Goal: Transaction & Acquisition: Purchase product/service

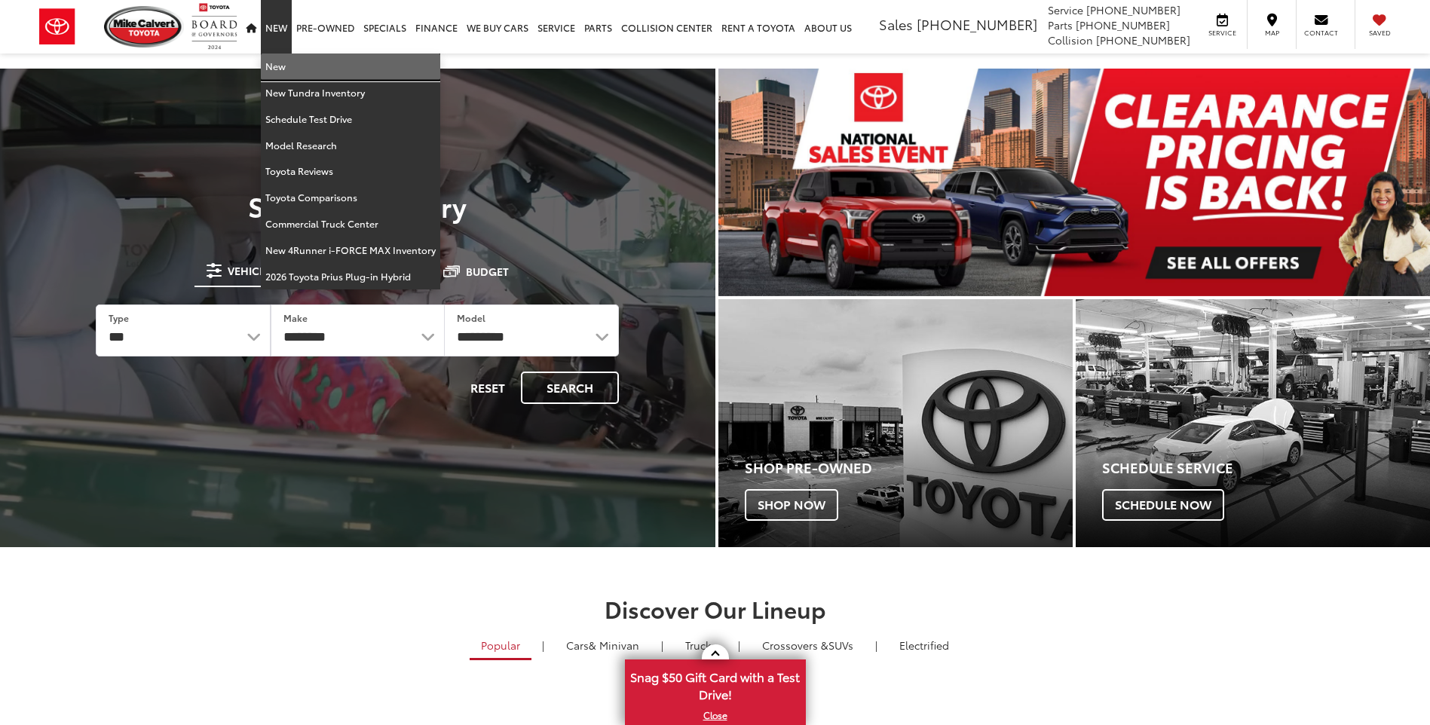
click at [290, 69] on link "New" at bounding box center [350, 67] width 179 height 26
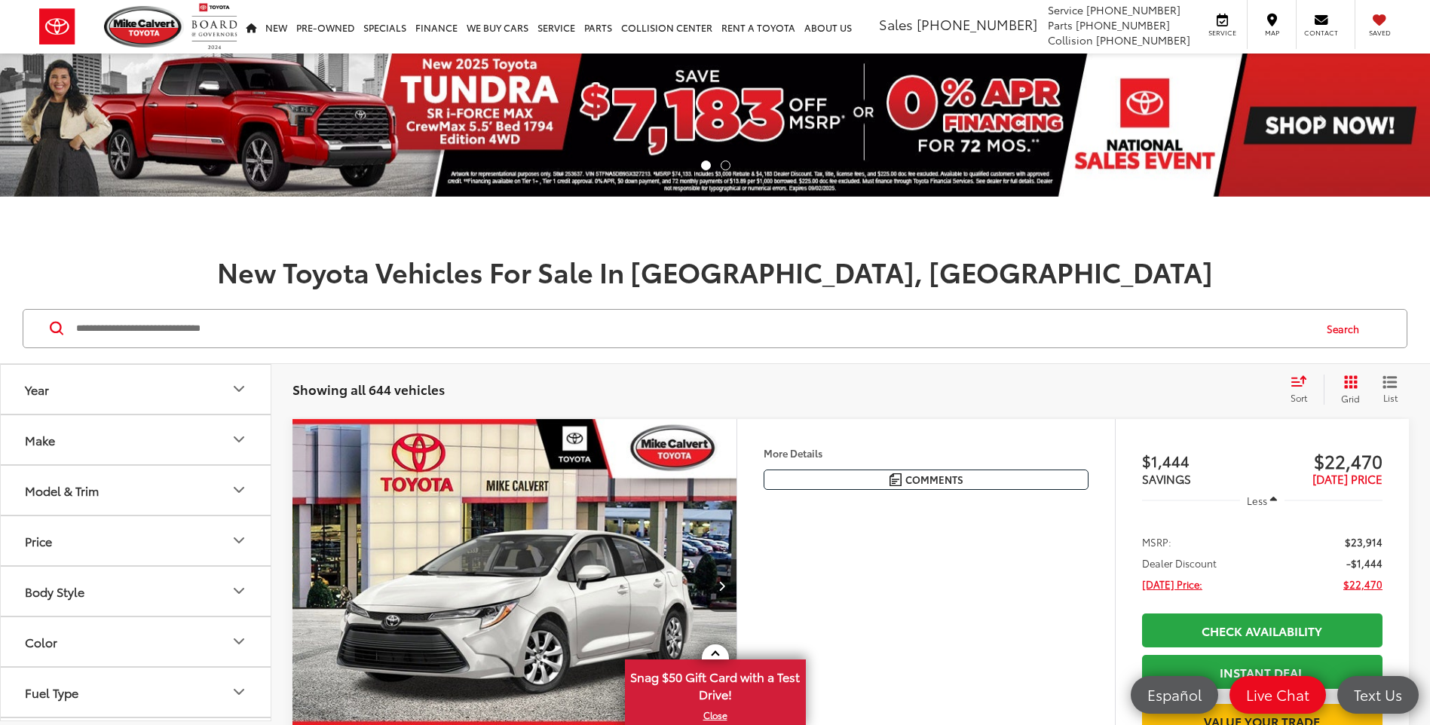
click at [170, 452] on button "Make" at bounding box center [136, 439] width 271 height 49
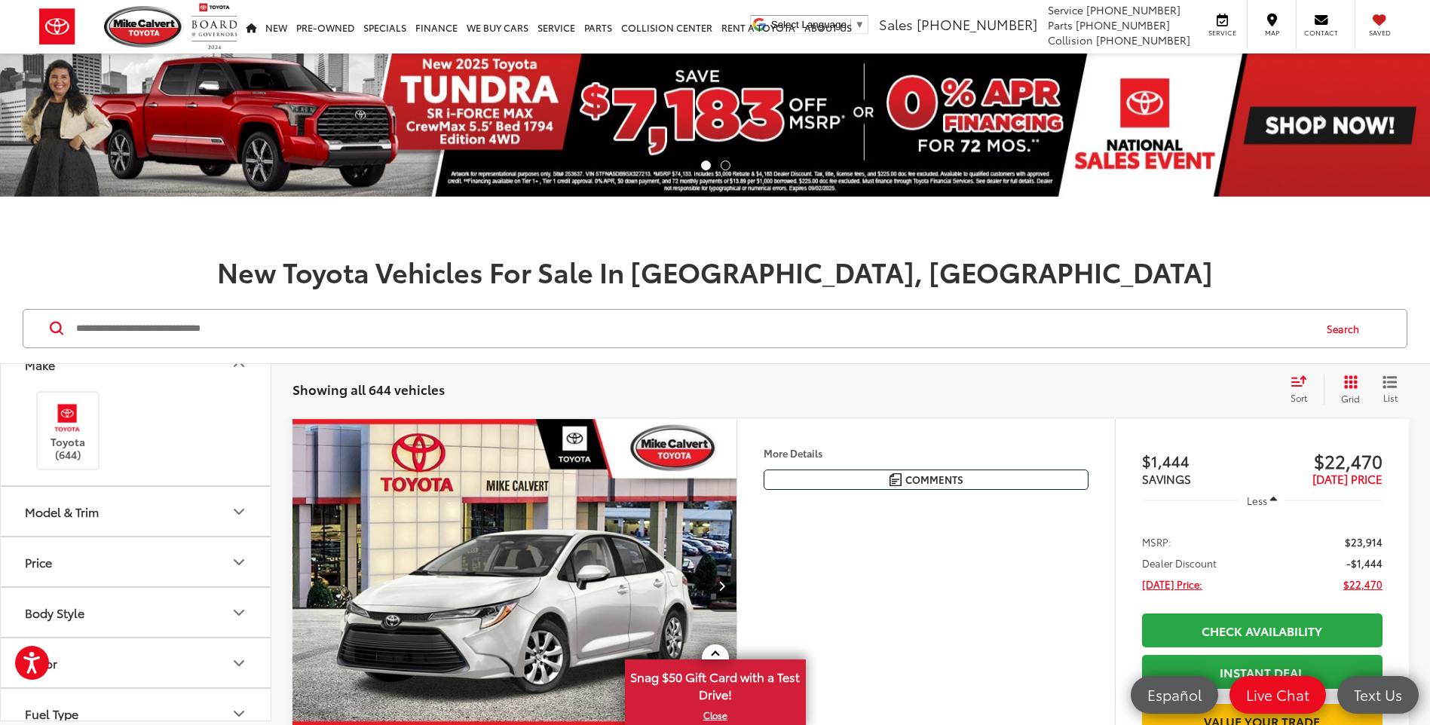
click at [151, 527] on button "Model & Trim" at bounding box center [136, 511] width 271 height 49
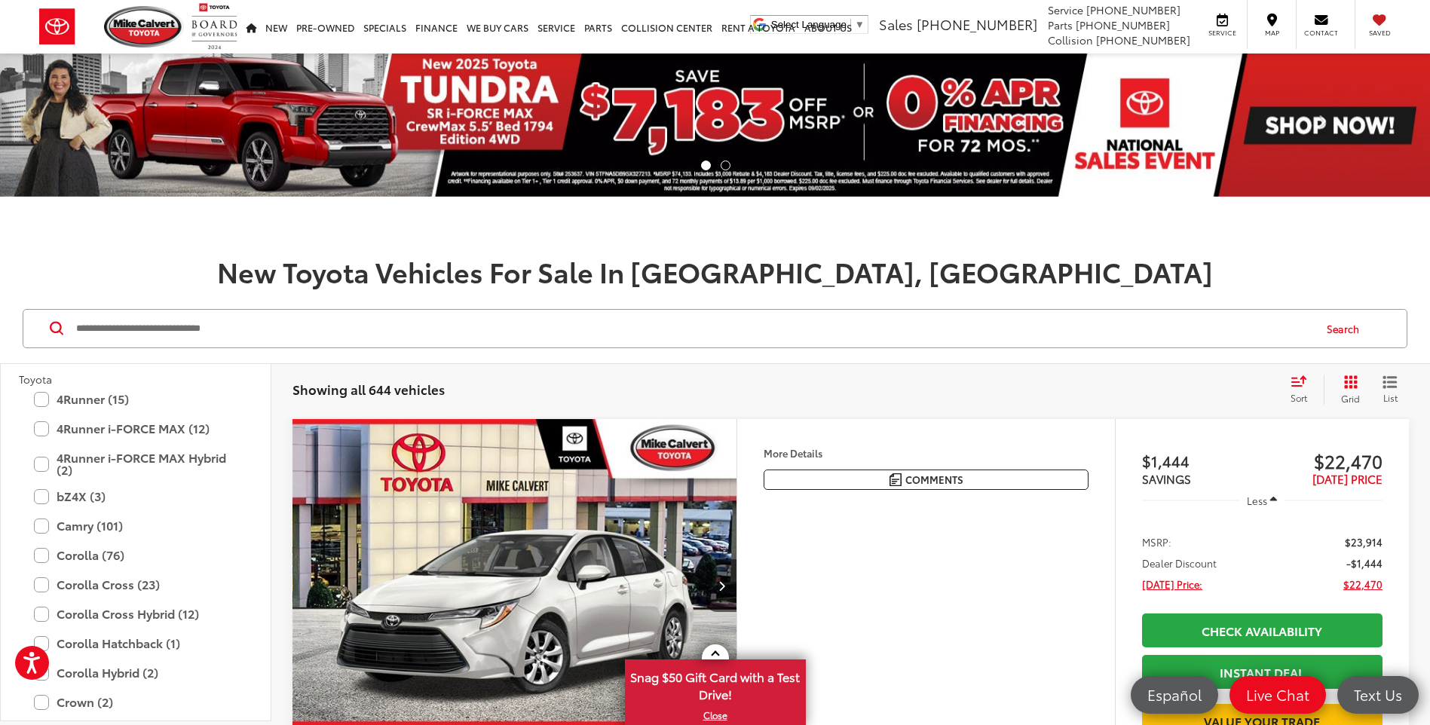
scroll to position [301, 0]
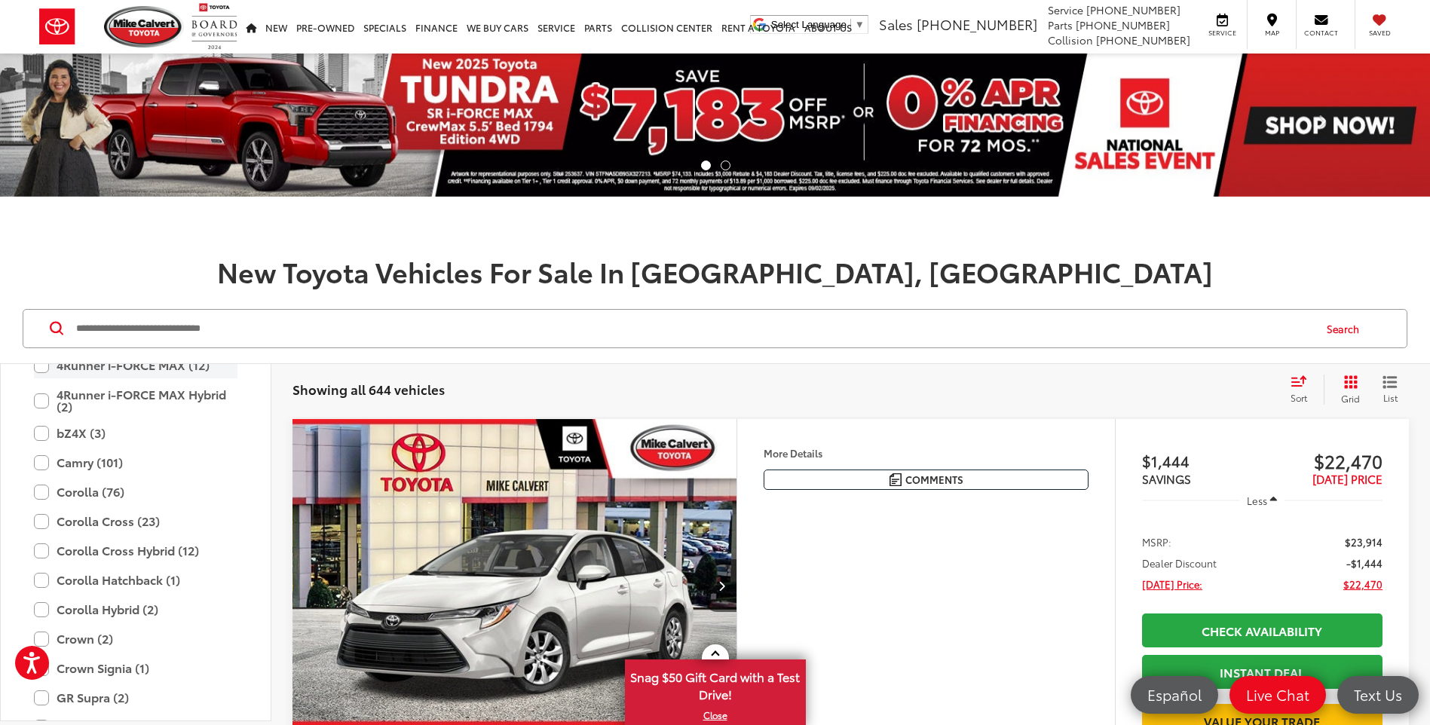
click at [170, 372] on label "4Runner i-FORCE MAX (12)" at bounding box center [135, 365] width 203 height 26
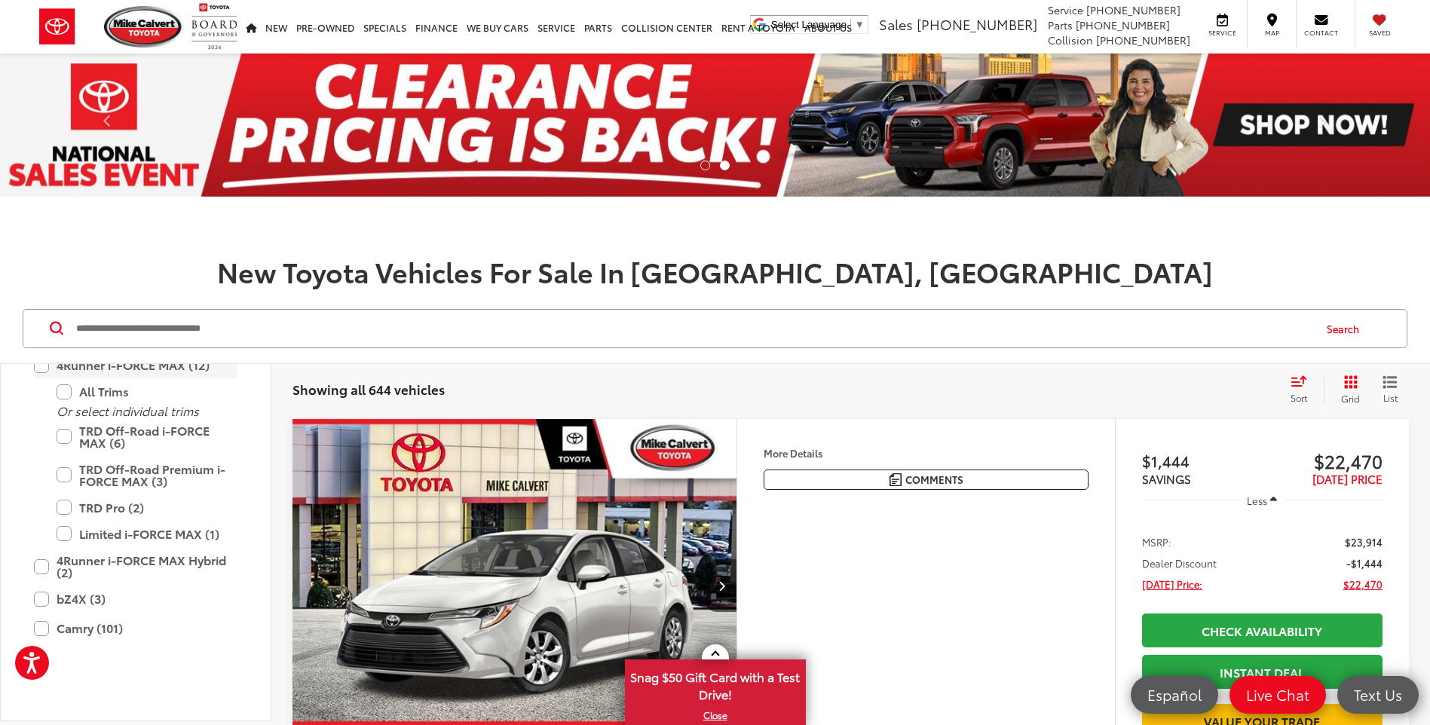
scroll to position [115, 0]
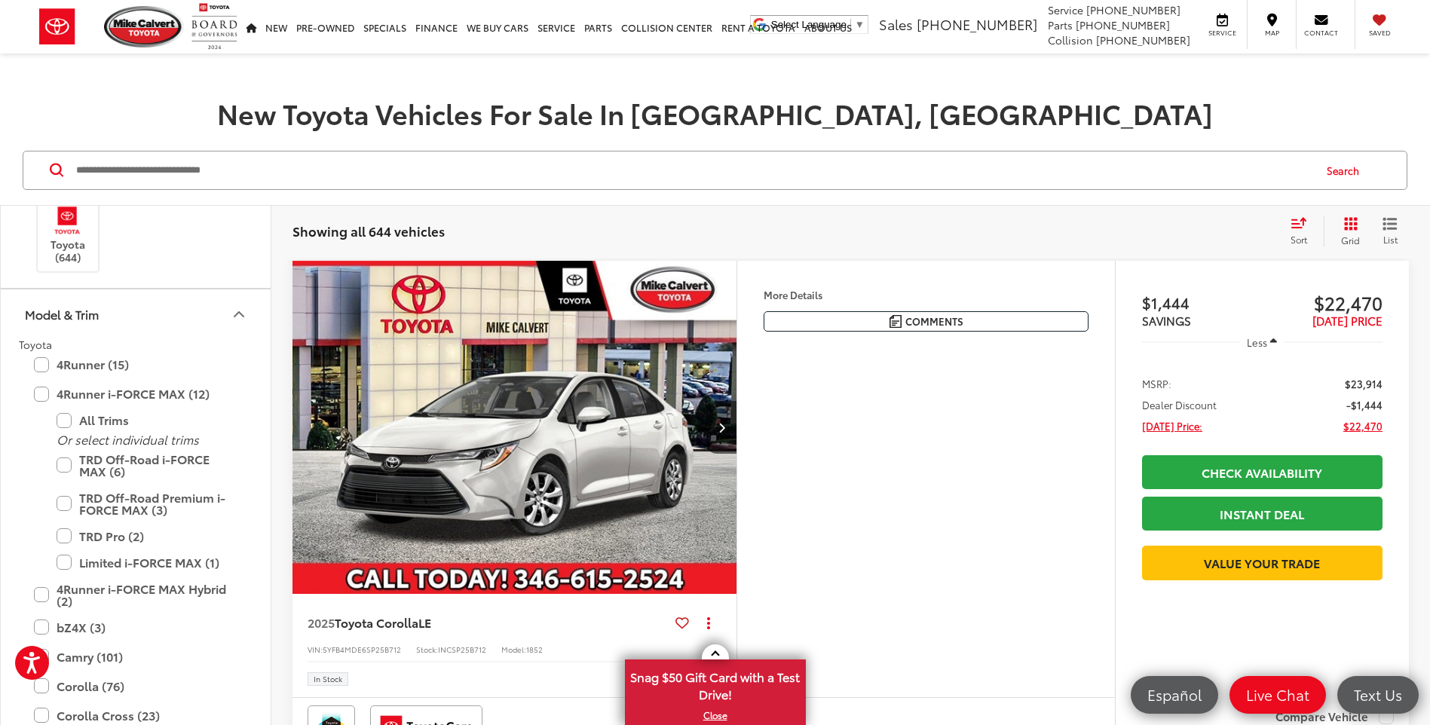
scroll to position [226, 0]
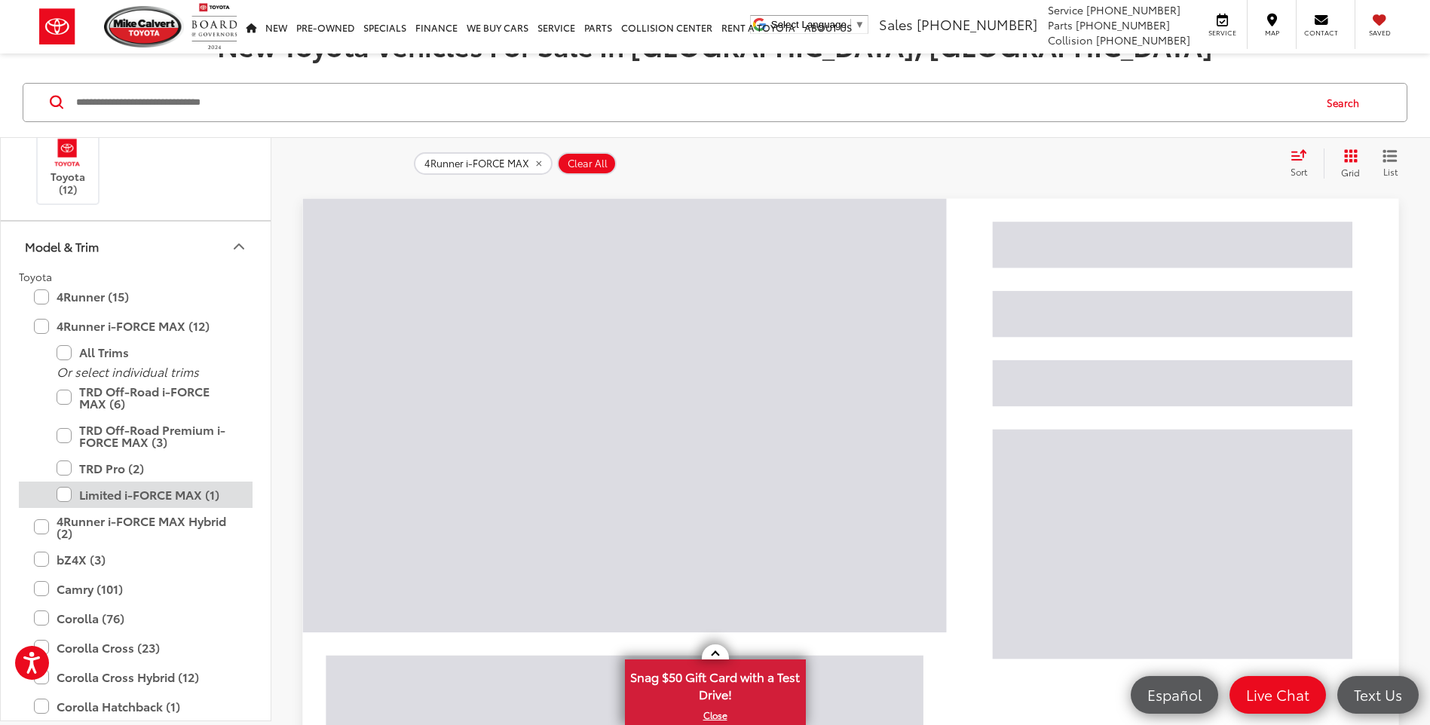
click at [147, 490] on label "Limited i-FORCE MAX (1)" at bounding box center [147, 495] width 181 height 26
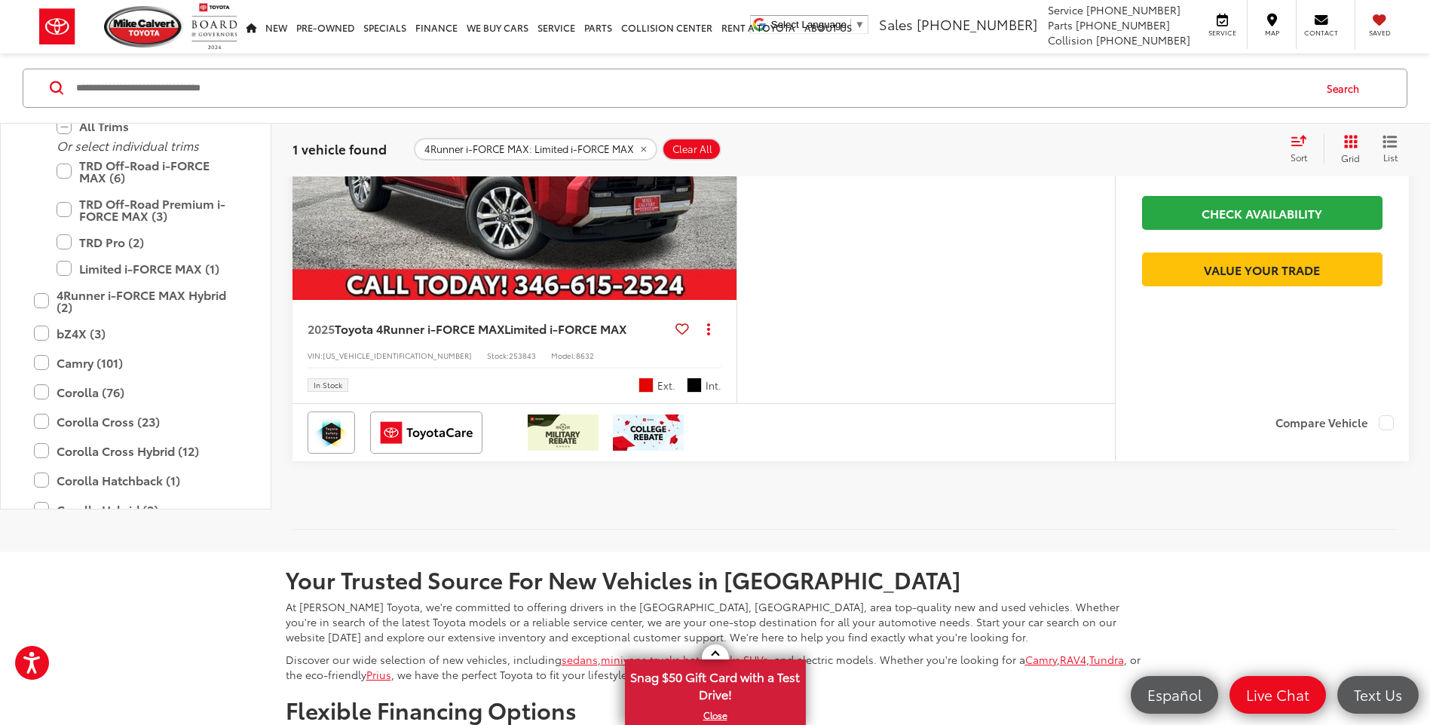
scroll to position [228, 0]
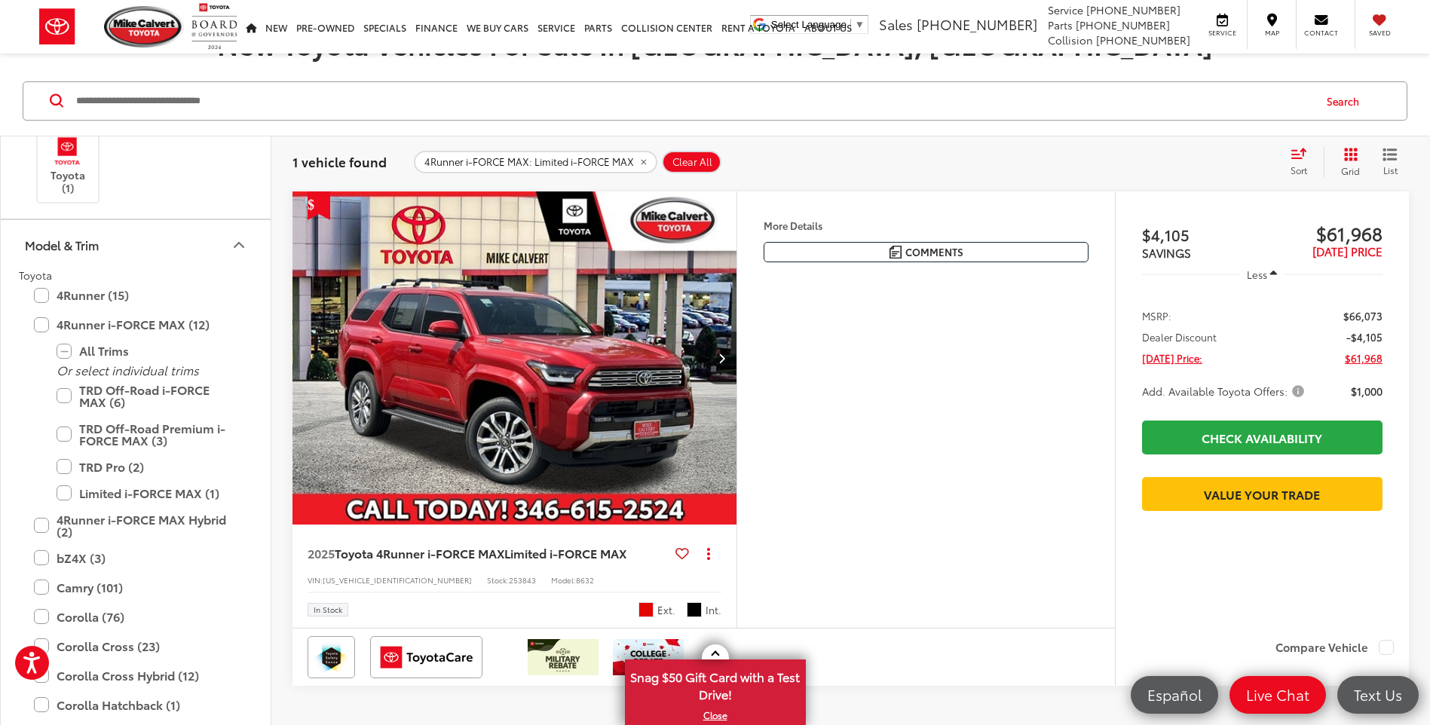
click at [581, 390] on img "2025 Toyota 4Runner i-FORCE MAX Limited i-FORCE MAX 0" at bounding box center [515, 358] width 446 height 335
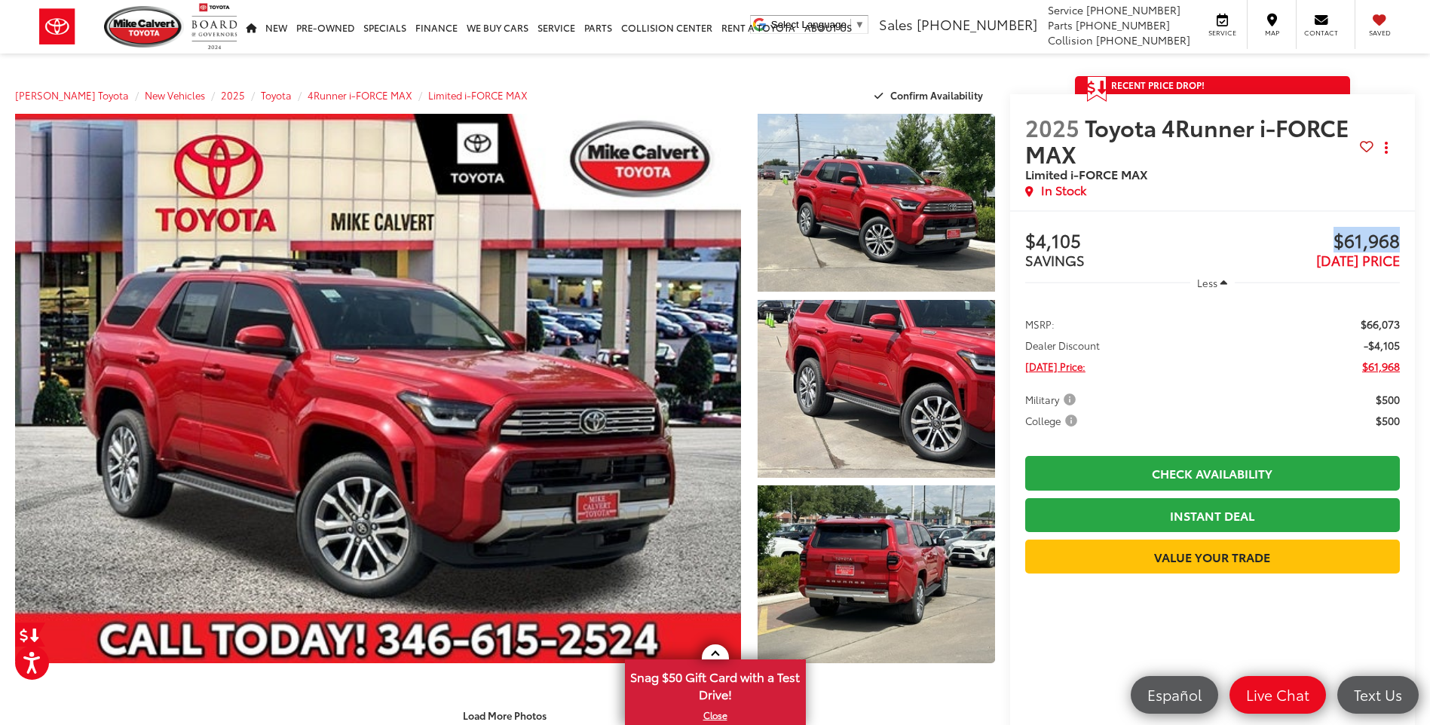
drag, startPoint x: 1327, startPoint y: 237, endPoint x: 1398, endPoint y: 237, distance: 70.8
click at [1398, 237] on span "$61,968" at bounding box center [1306, 242] width 188 height 23
copy span "$61,968"
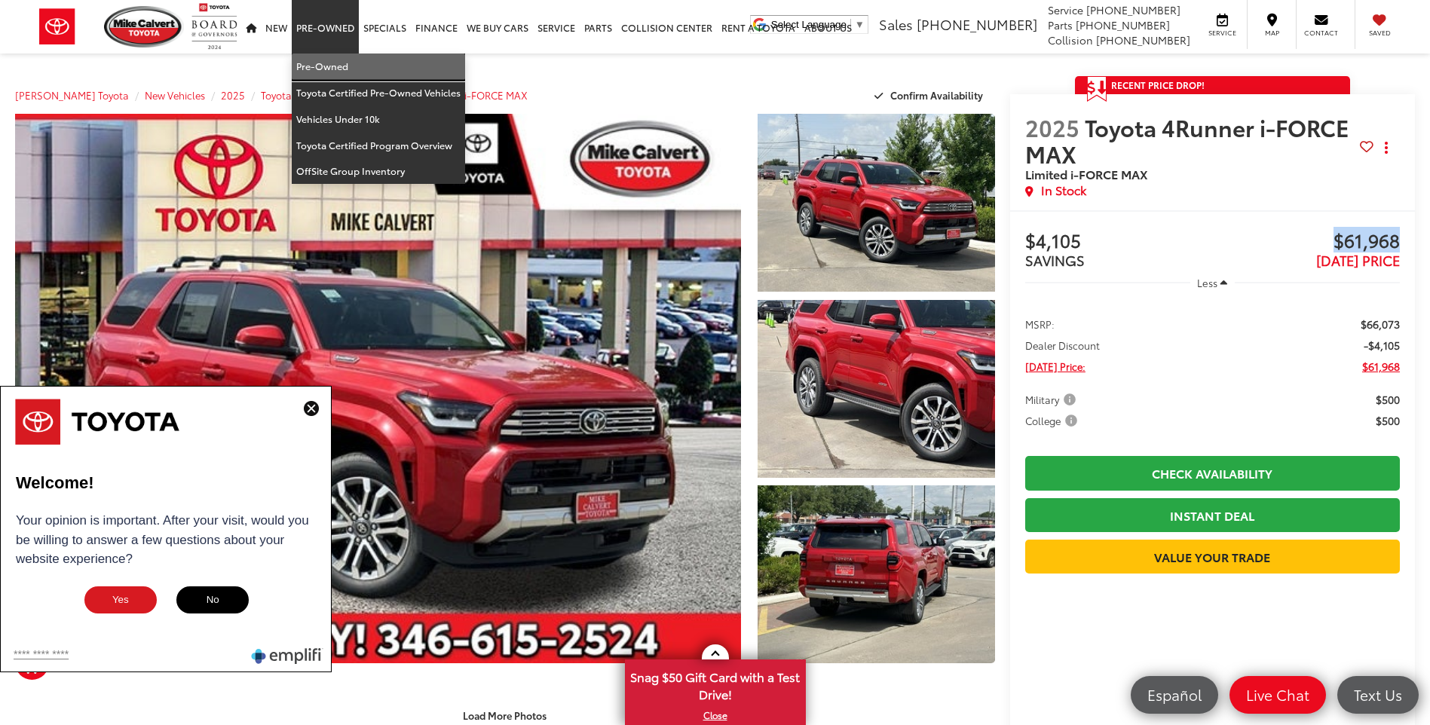
click at [342, 56] on link "Pre-Owned" at bounding box center [378, 67] width 173 height 26
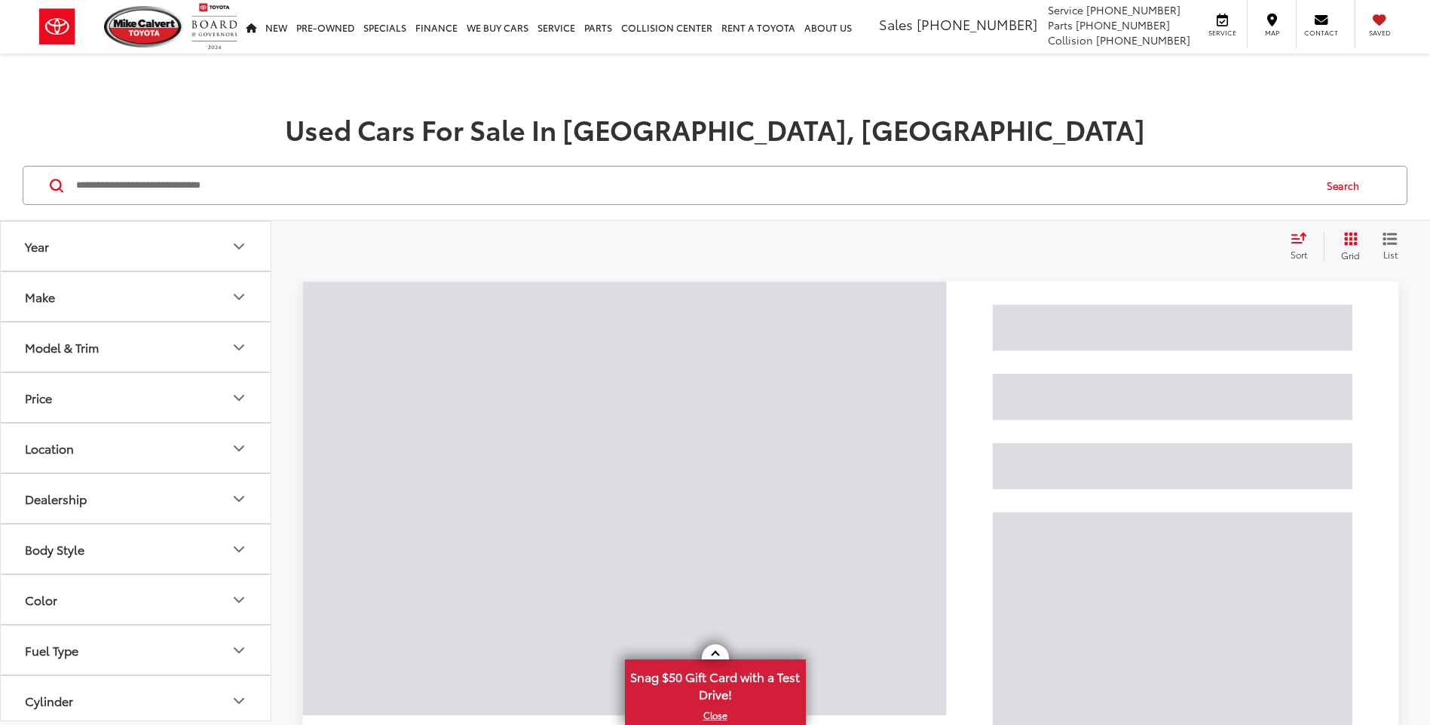
click at [308, 176] on input "Search by Make, Model, or Keyword" at bounding box center [693, 185] width 1237 height 36
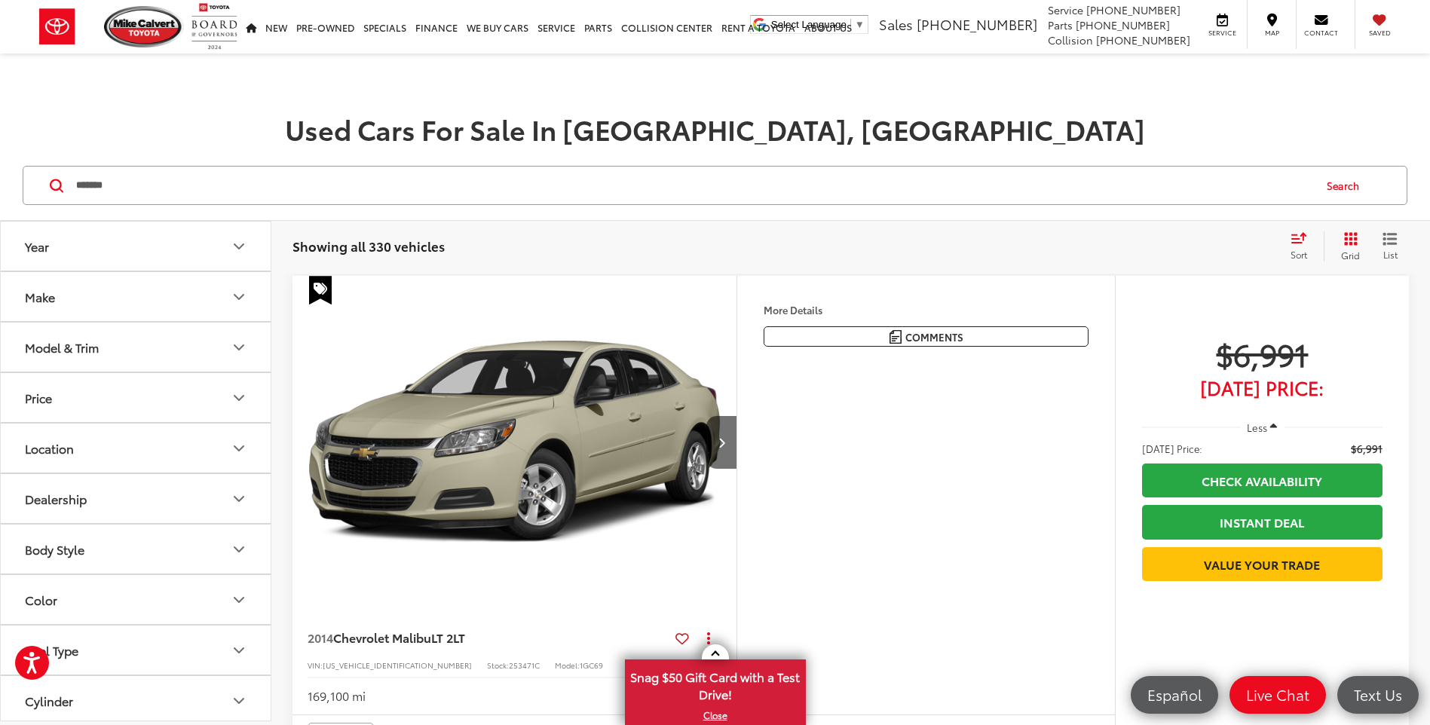
type input "*******"
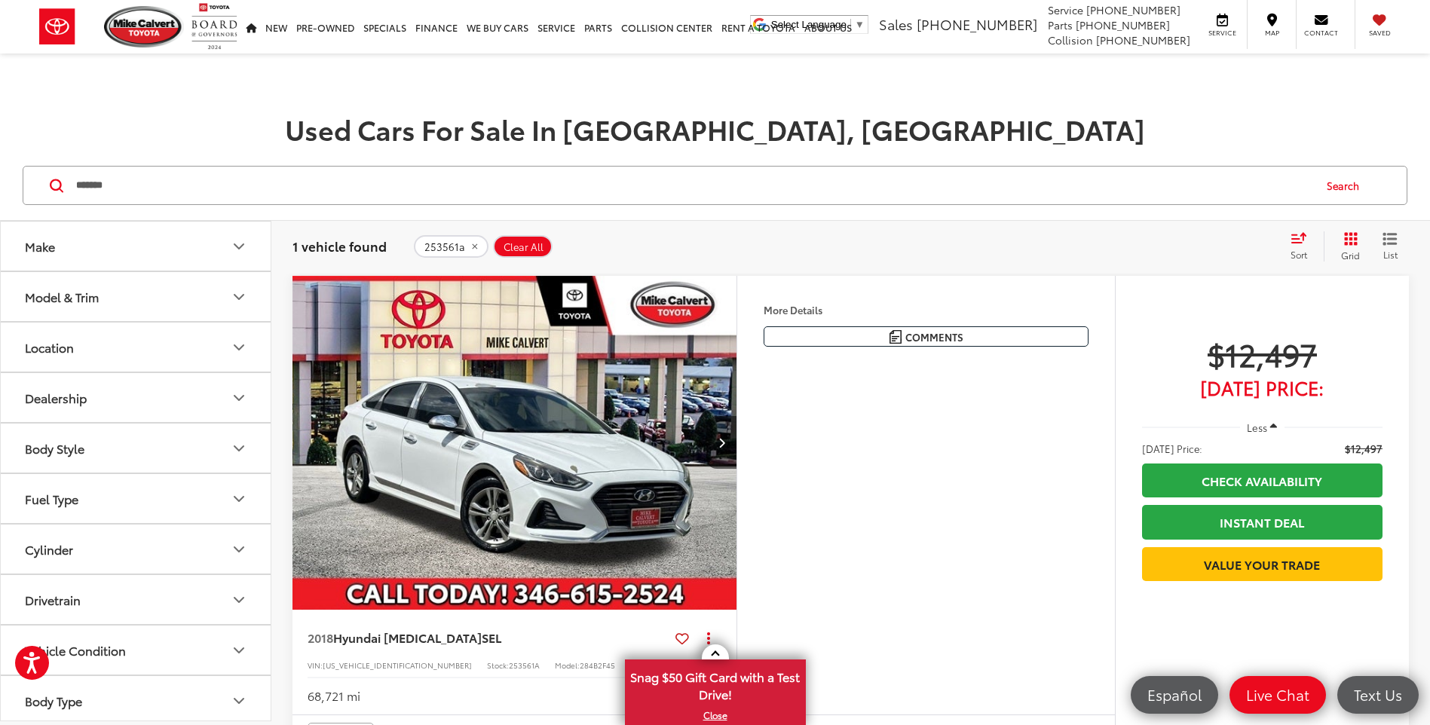
click at [118, 350] on button "Location" at bounding box center [136, 347] width 271 height 49
click at [115, 385] on button "Dealership" at bounding box center [136, 397] width 271 height 49
click at [127, 295] on button "Model & Trim" at bounding box center [136, 296] width 271 height 49
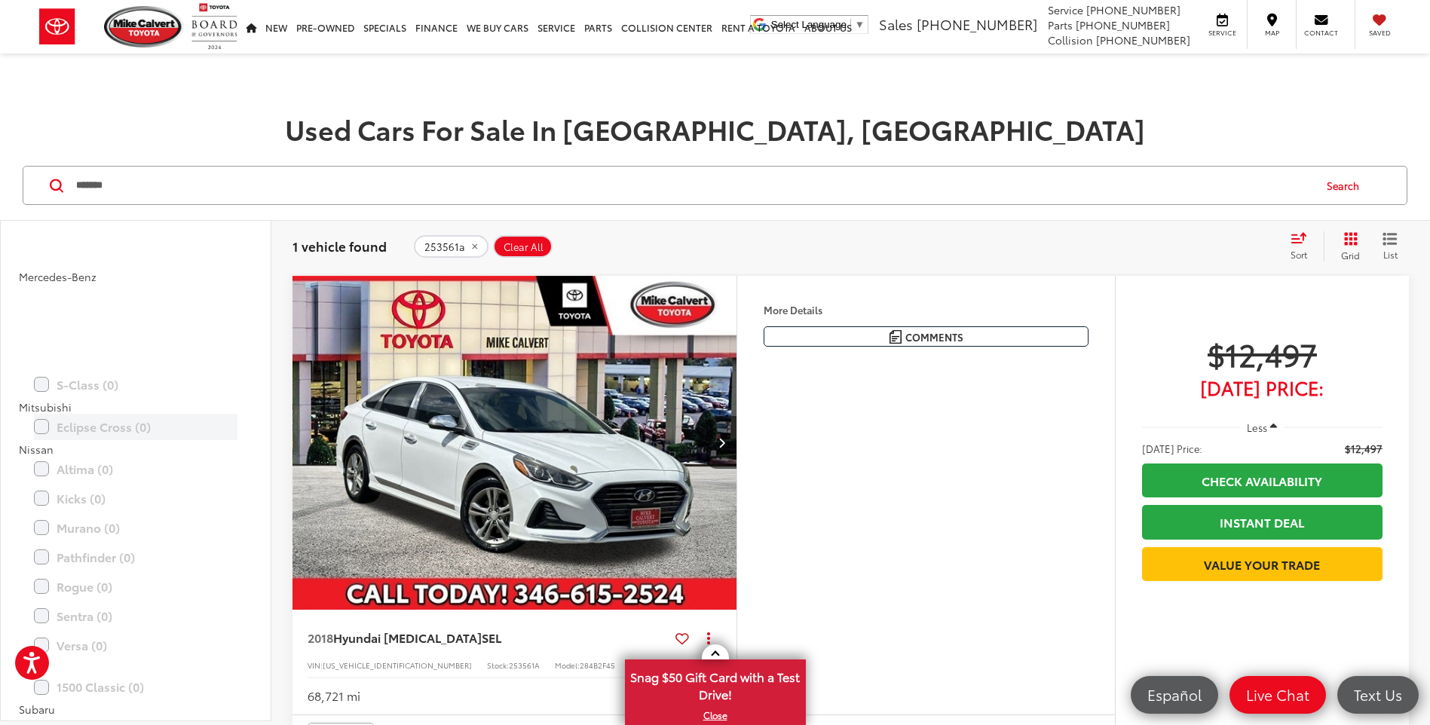
scroll to position [2487, 0]
click at [465, 494] on img "2018 Hyundai Sonata SEL 0" at bounding box center [515, 443] width 446 height 335
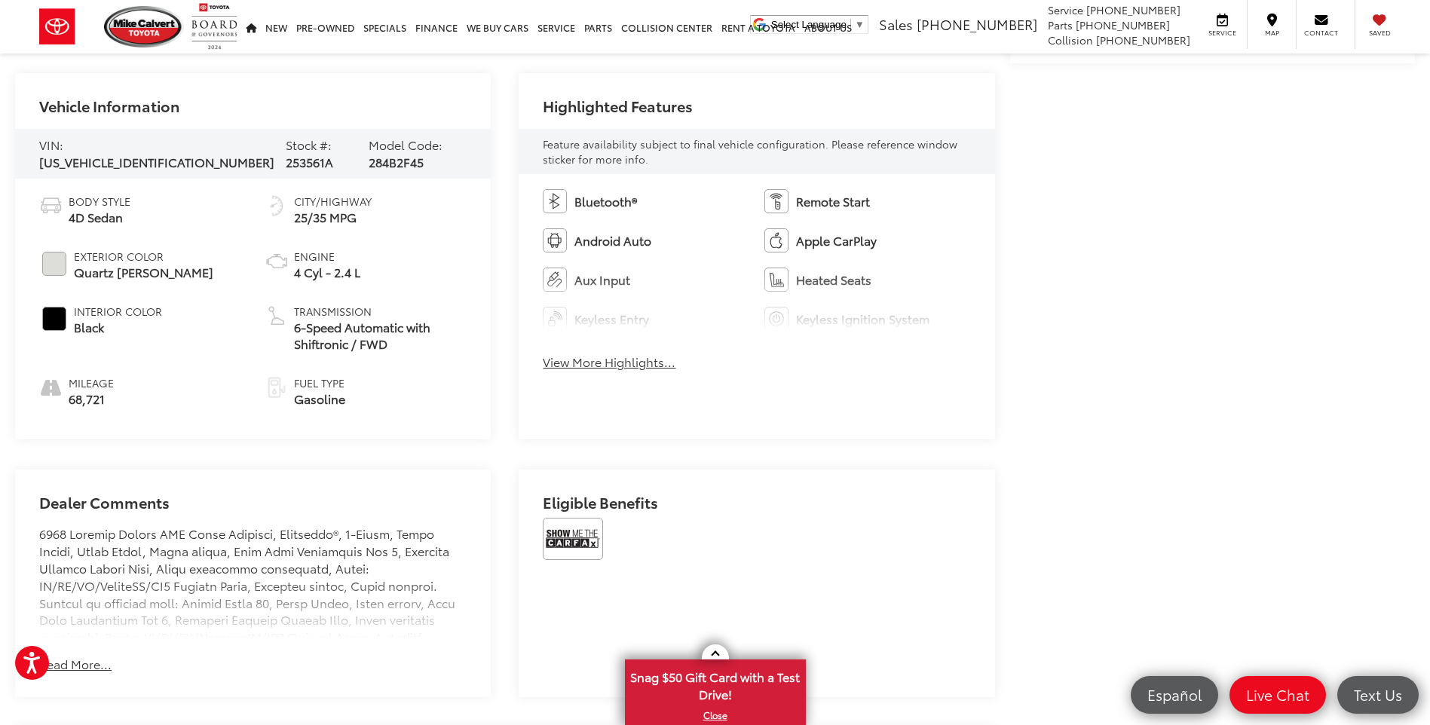
click at [424, 153] on span "284B2F45" at bounding box center [396, 161] width 55 height 17
drag, startPoint x: 432, startPoint y: 145, endPoint x: 437, endPoint y: 160, distance: 15.3
click at [437, 160] on div "Model Code: 284B2F45" at bounding box center [418, 153] width 98 height 35
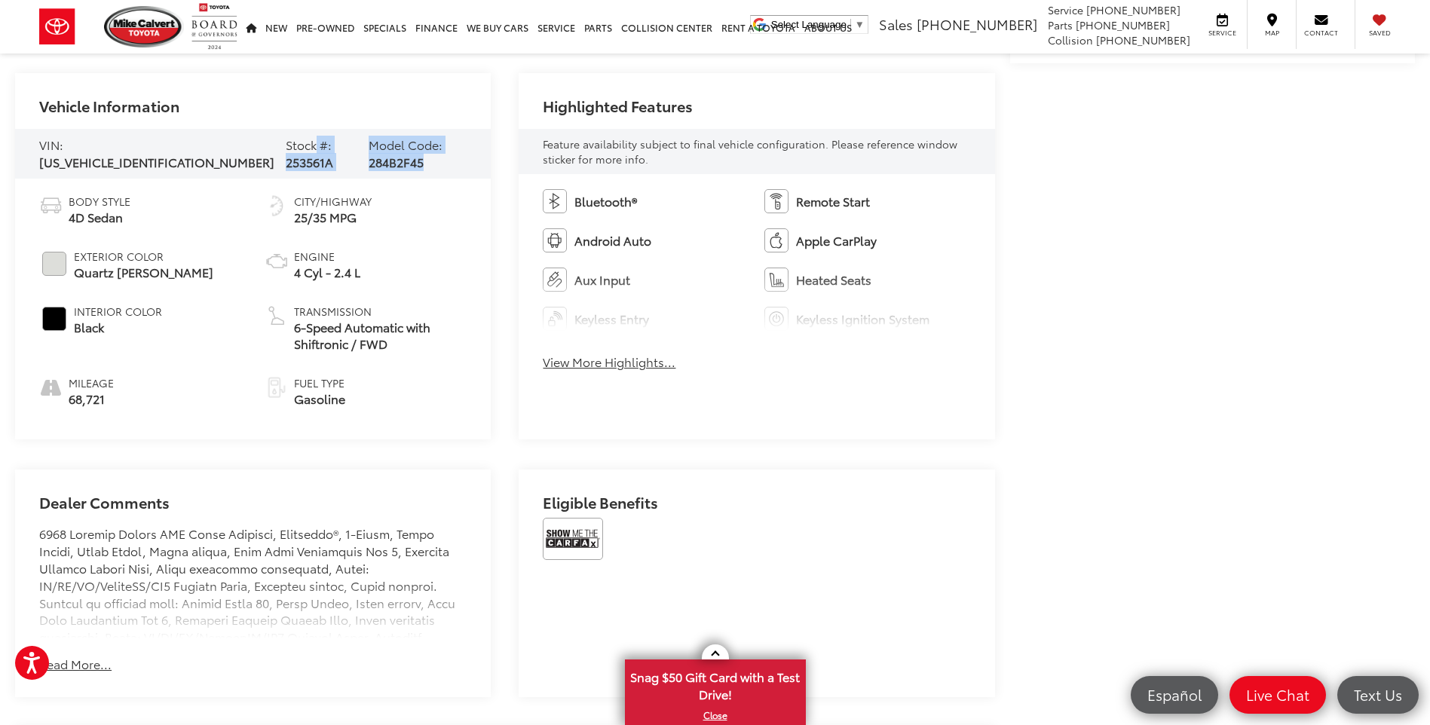
drag, startPoint x: 448, startPoint y: 157, endPoint x: 231, endPoint y: 168, distance: 217.3
click at [231, 168] on div "VIN: [US_VEHICLE_IDENTIFICATION_NUMBER] Stock #: 253561A Model Code: 284B2F45" at bounding box center [253, 154] width 476 height 50
click at [231, 168] on div "VIN: 5NPE34AF7JH607072 Stock #: 253561A Model Code: 284B2F45" at bounding box center [253, 154] width 476 height 50
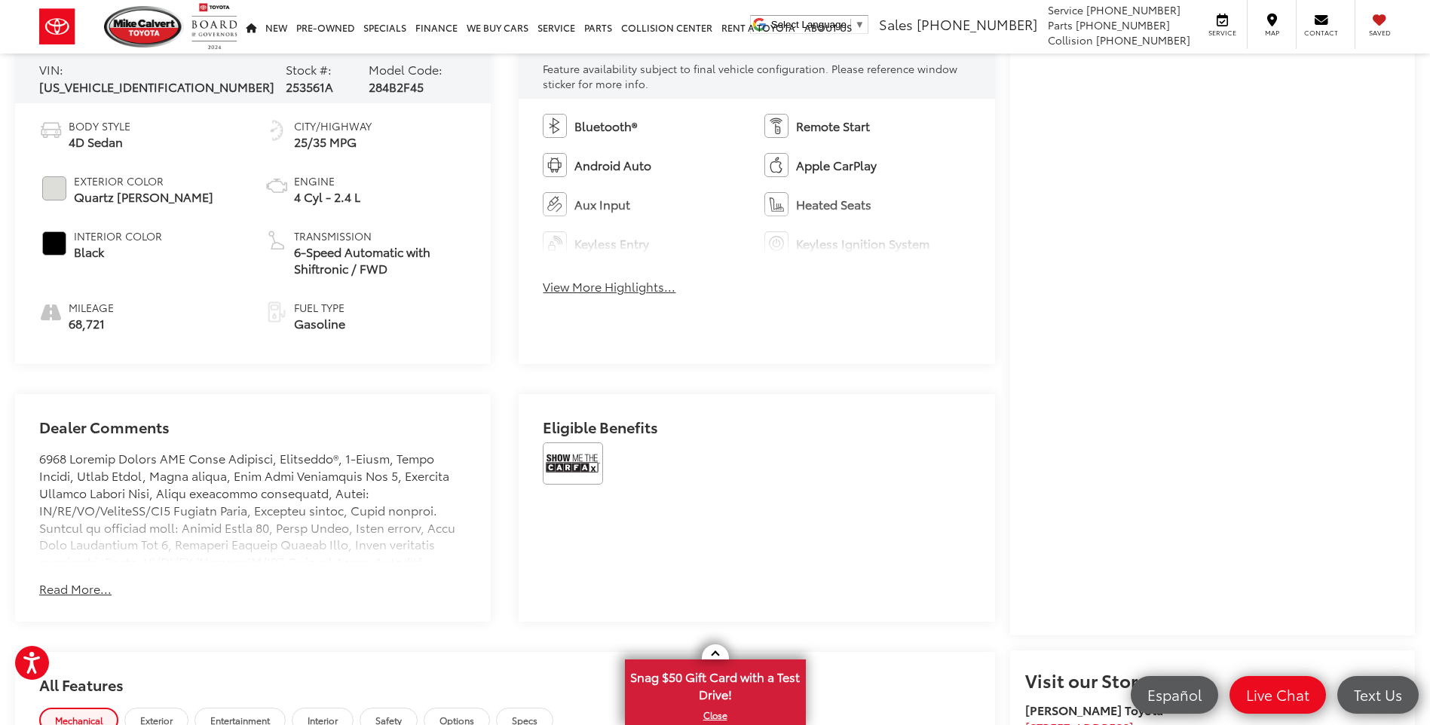
scroll to position [528, 0]
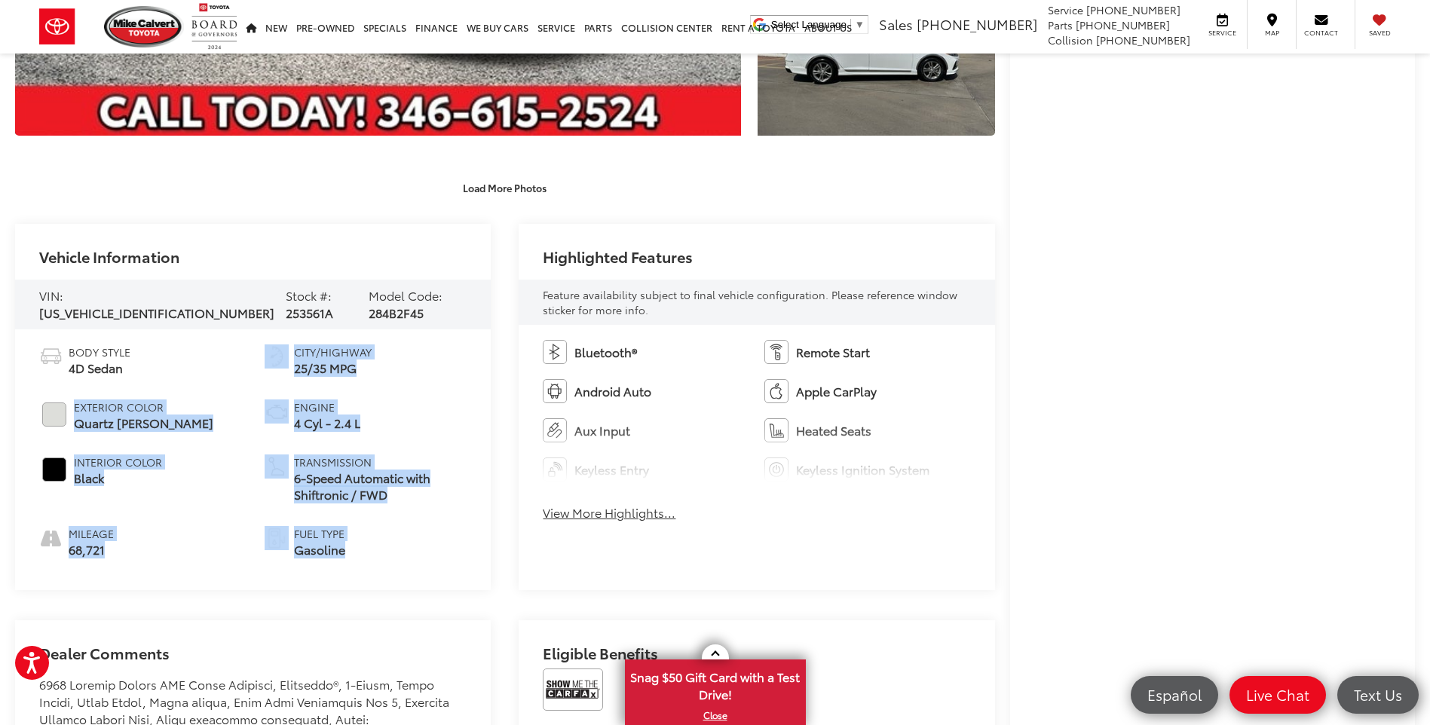
drag, startPoint x: 348, startPoint y: 552, endPoint x: 61, endPoint y: 406, distance: 321.9
click at [61, 406] on ul "Body Style 4D Sedan Exterior Color Quartz White Pearl Interior Color Black Mile…" at bounding box center [252, 451] width 427 height 214
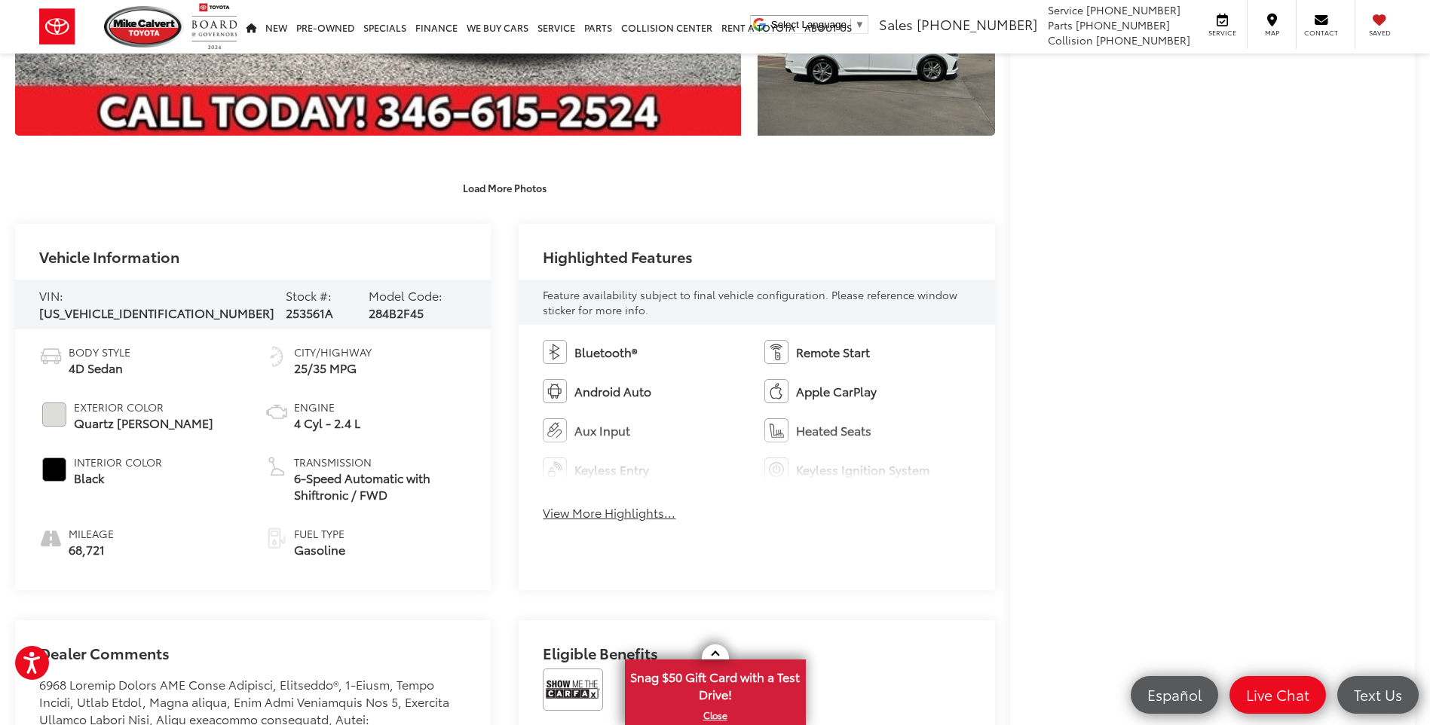
drag, startPoint x: 61, startPoint y: 406, endPoint x: 195, endPoint y: 359, distance: 142.3
click at [195, 359] on li "Body Style 4D Sedan" at bounding box center [140, 360] width 203 height 32
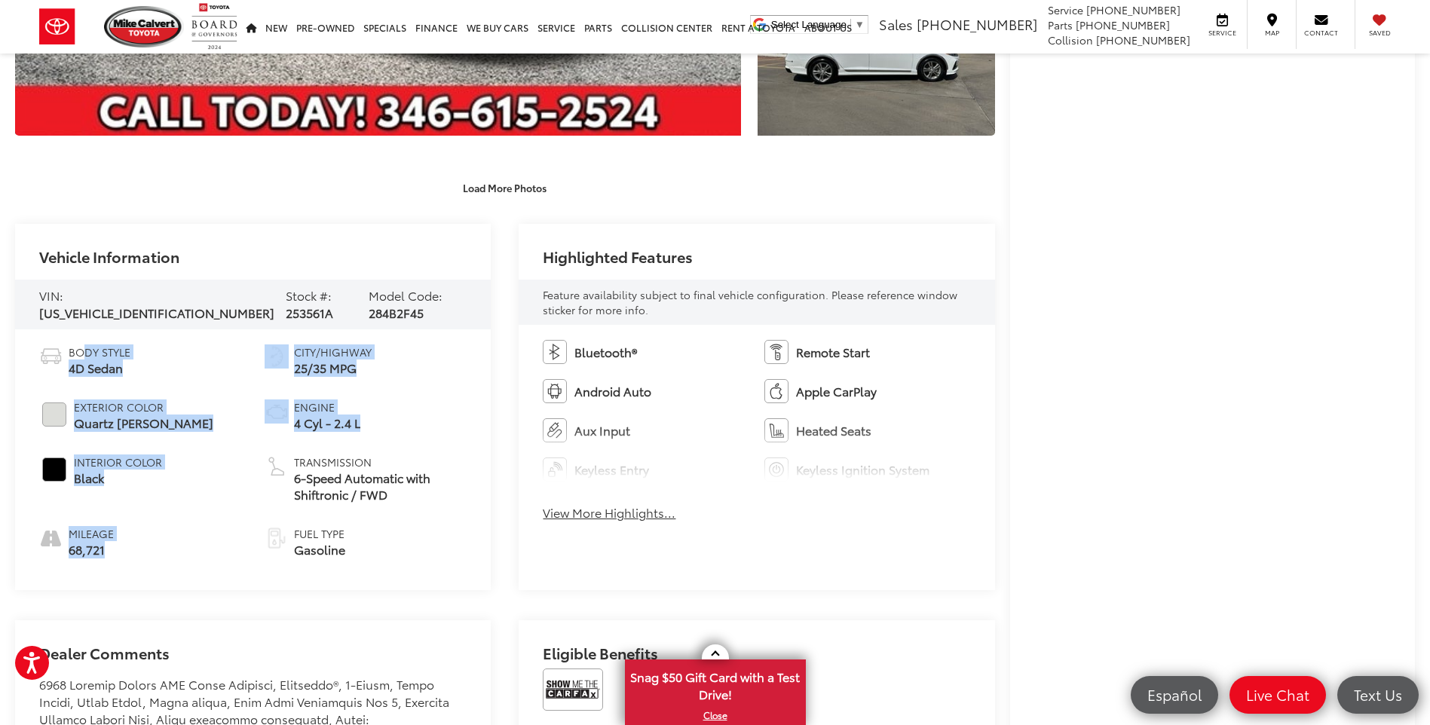
drag, startPoint x: 82, startPoint y: 348, endPoint x: 271, endPoint y: 466, distance: 222.1
click at [271, 466] on ul "Body Style 4D Sedan Exterior Color Quartz White Pearl Interior Color Black Mile…" at bounding box center [252, 451] width 427 height 214
click at [272, 469] on img at bounding box center [277, 466] width 24 height 24
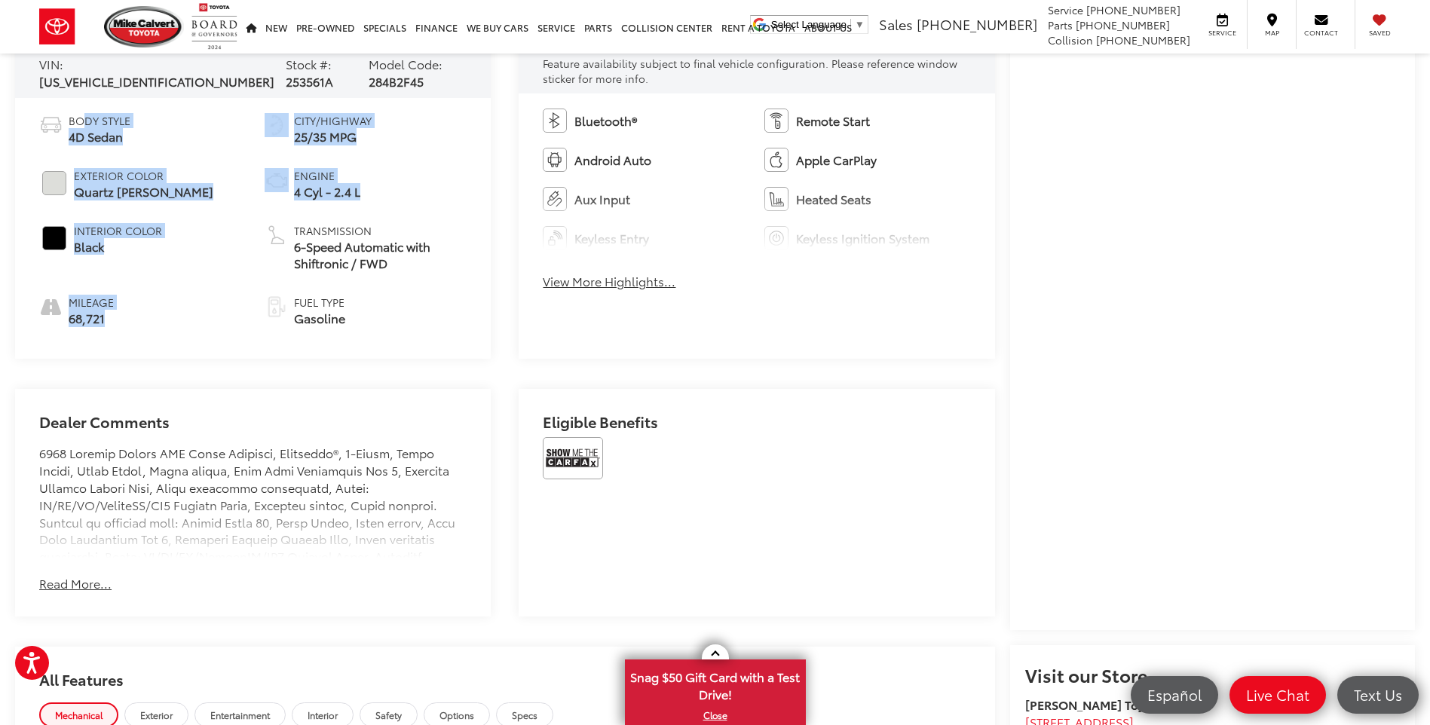
scroll to position [904, 0]
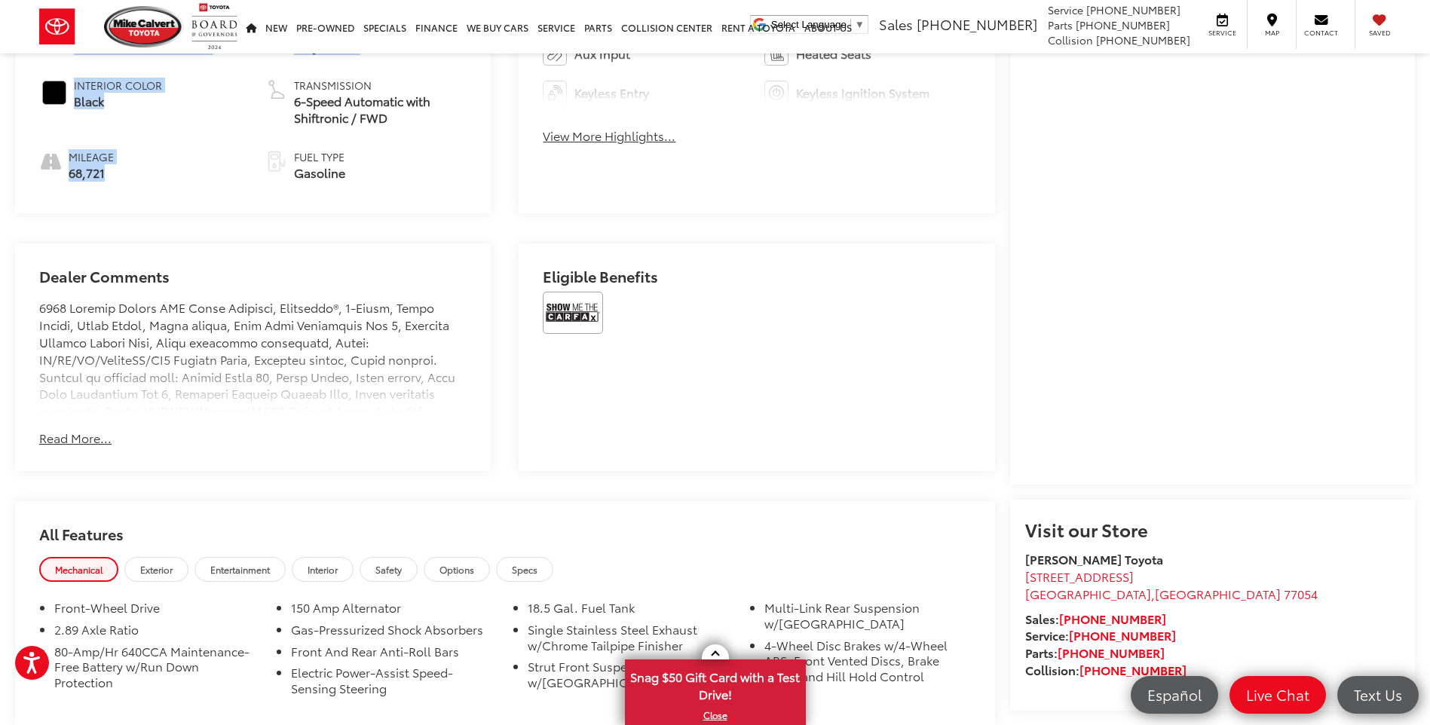
click at [92, 441] on button "Read More..." at bounding box center [75, 438] width 72 height 17
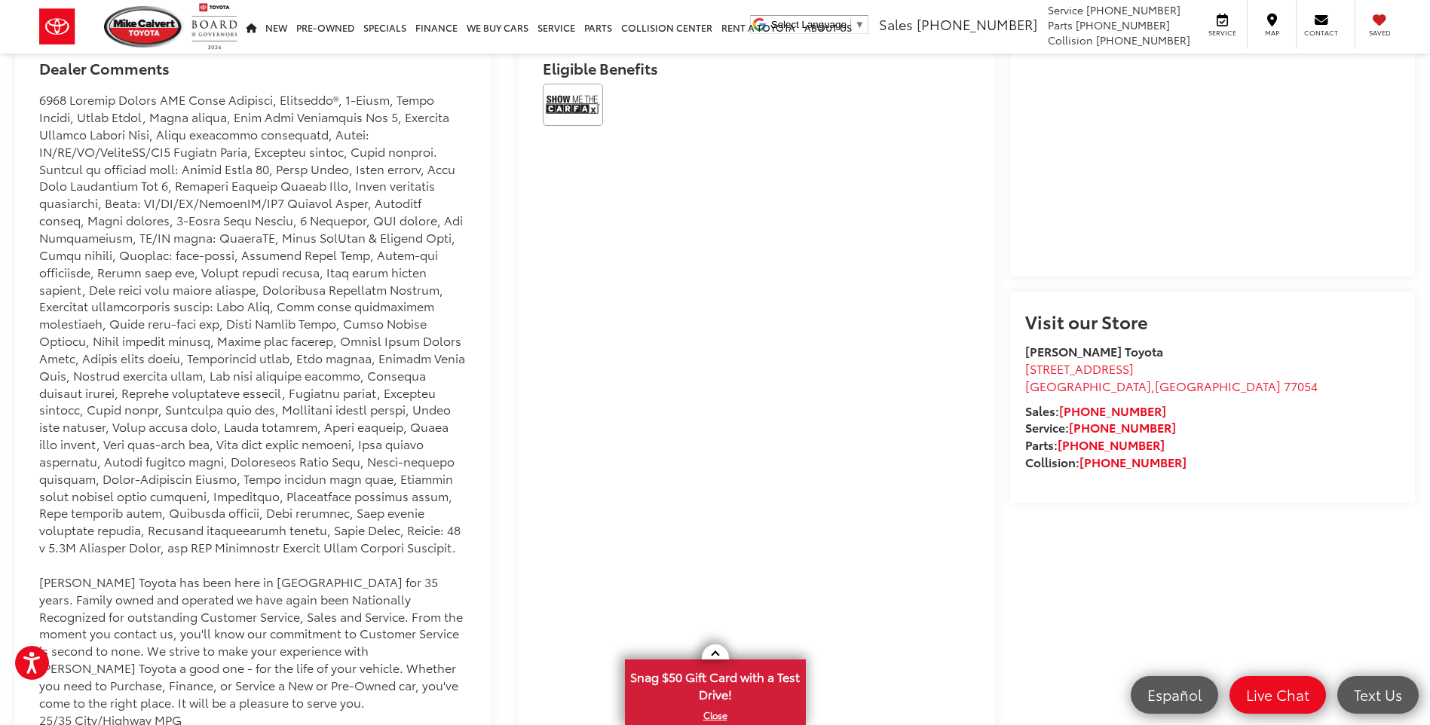
scroll to position [1130, 0]
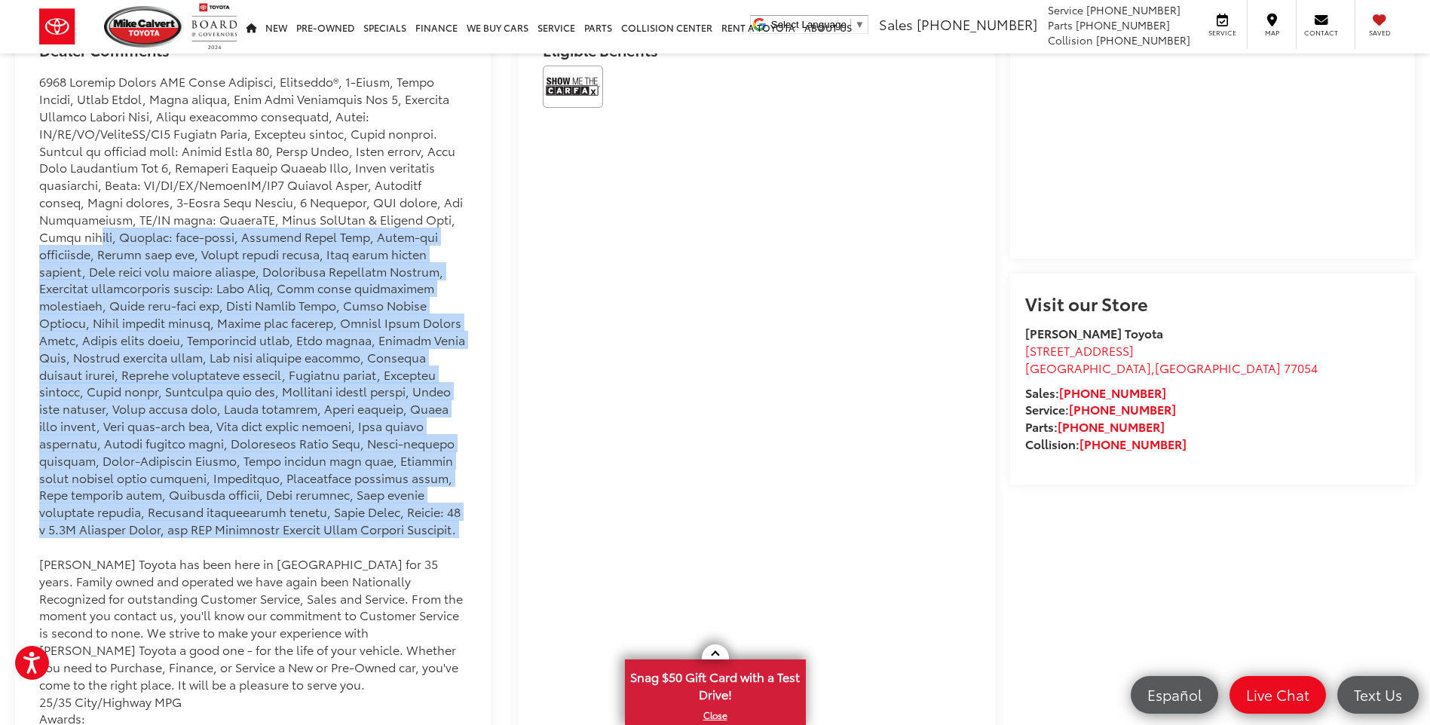
drag, startPoint x: 242, startPoint y: 538, endPoint x: 51, endPoint y: 234, distance: 359.2
click at [51, 234] on div "Mike Calvert Toyota has been here in Houston for 35 years. Family owned and ope…" at bounding box center [252, 426] width 427 height 706
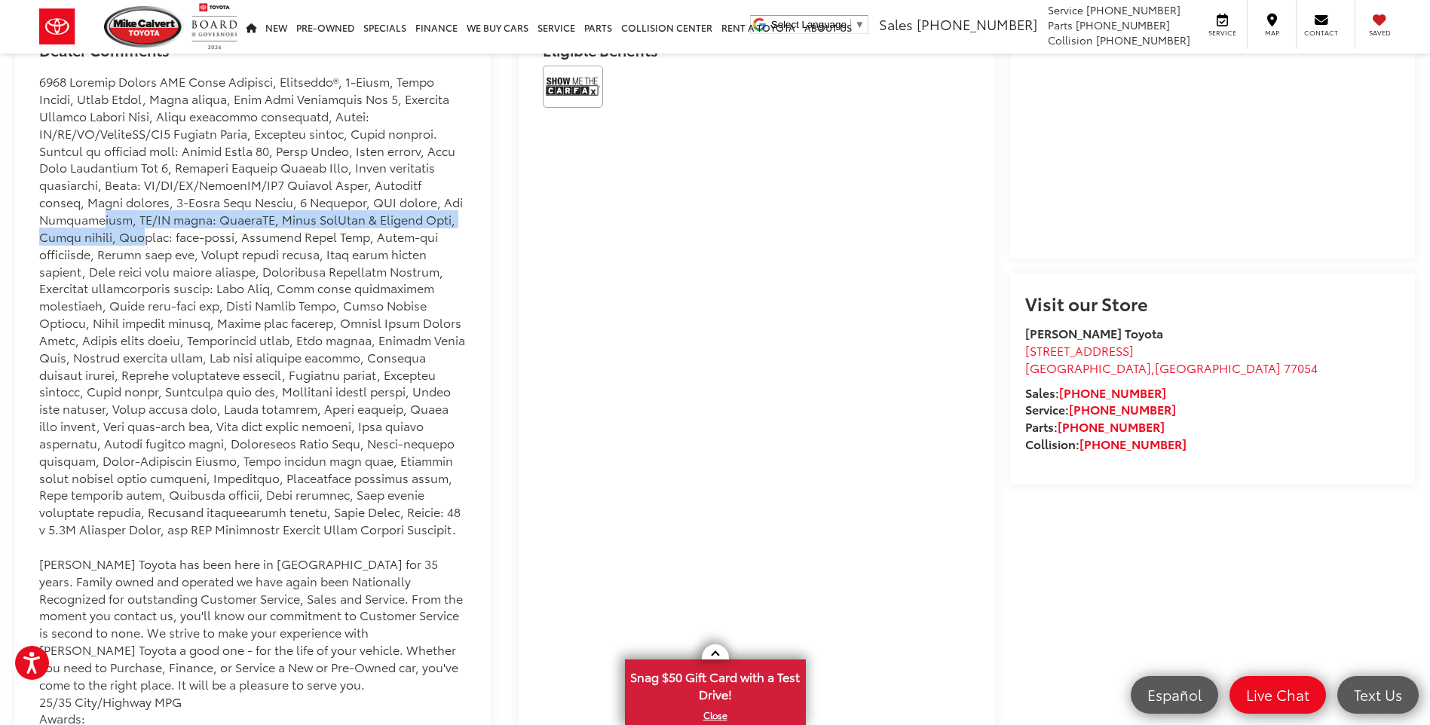
drag, startPoint x: 82, startPoint y: 219, endPoint x: 99, endPoint y: 224, distance: 17.4
click at [96, 224] on div "Mike Calvert Toyota has been here in Houston for 35 years. Family owned and ope…" at bounding box center [252, 426] width 427 height 706
drag, startPoint x: 99, startPoint y: 224, endPoint x: 109, endPoint y: 225, distance: 9.8
click at [109, 225] on div "Mike Calvert Toyota has been here in Houston for 35 years. Family owned and ope…" at bounding box center [252, 426] width 427 height 706
drag, startPoint x: 112, startPoint y: 222, endPoint x: 120, endPoint y: 220, distance: 7.9
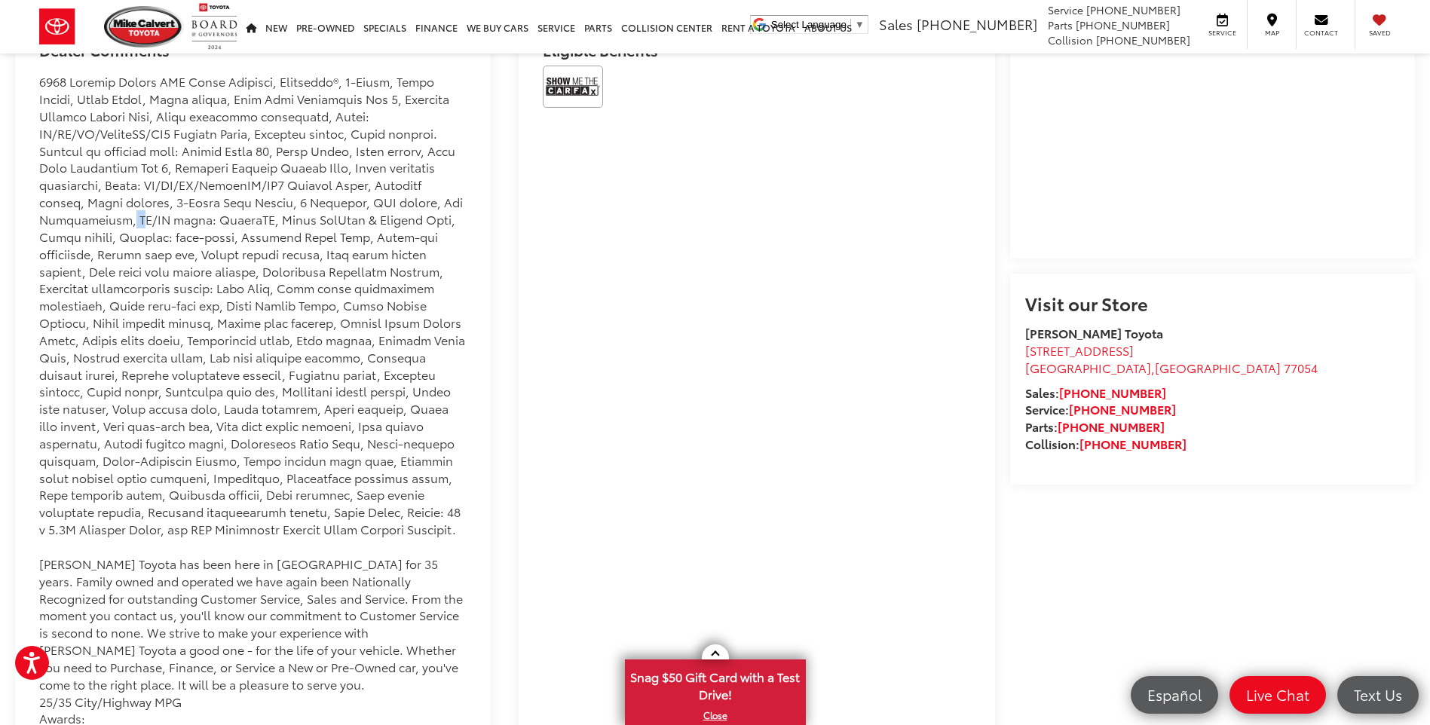
click at [120, 220] on div "Mike Calvert Toyota has been here in Houston for 35 years. Family owned and ope…" at bounding box center [252, 426] width 427 height 706
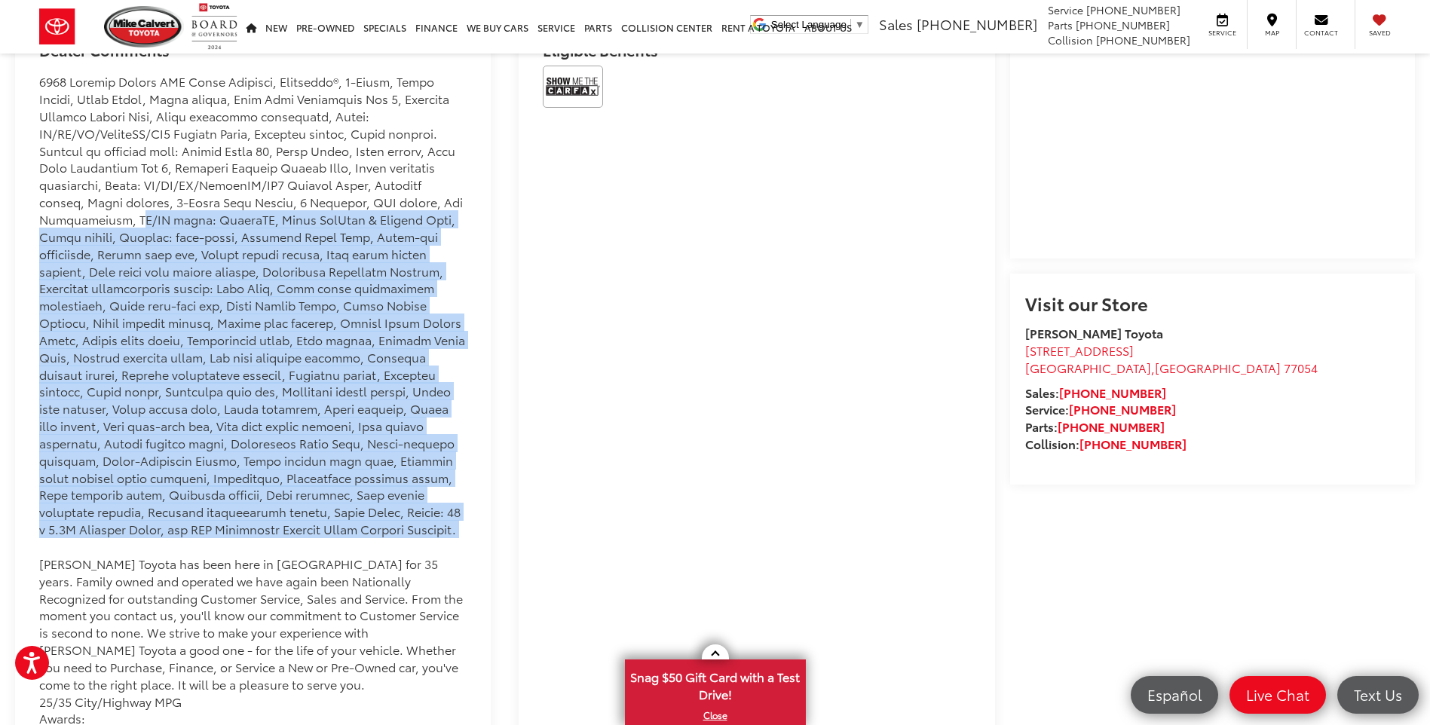
drag, startPoint x: 120, startPoint y: 220, endPoint x: 251, endPoint y: 519, distance: 326.6
click at [251, 519] on div "Mike Calvert Toyota has been here in Houston for 35 years. Family owned and ope…" at bounding box center [252, 426] width 427 height 706
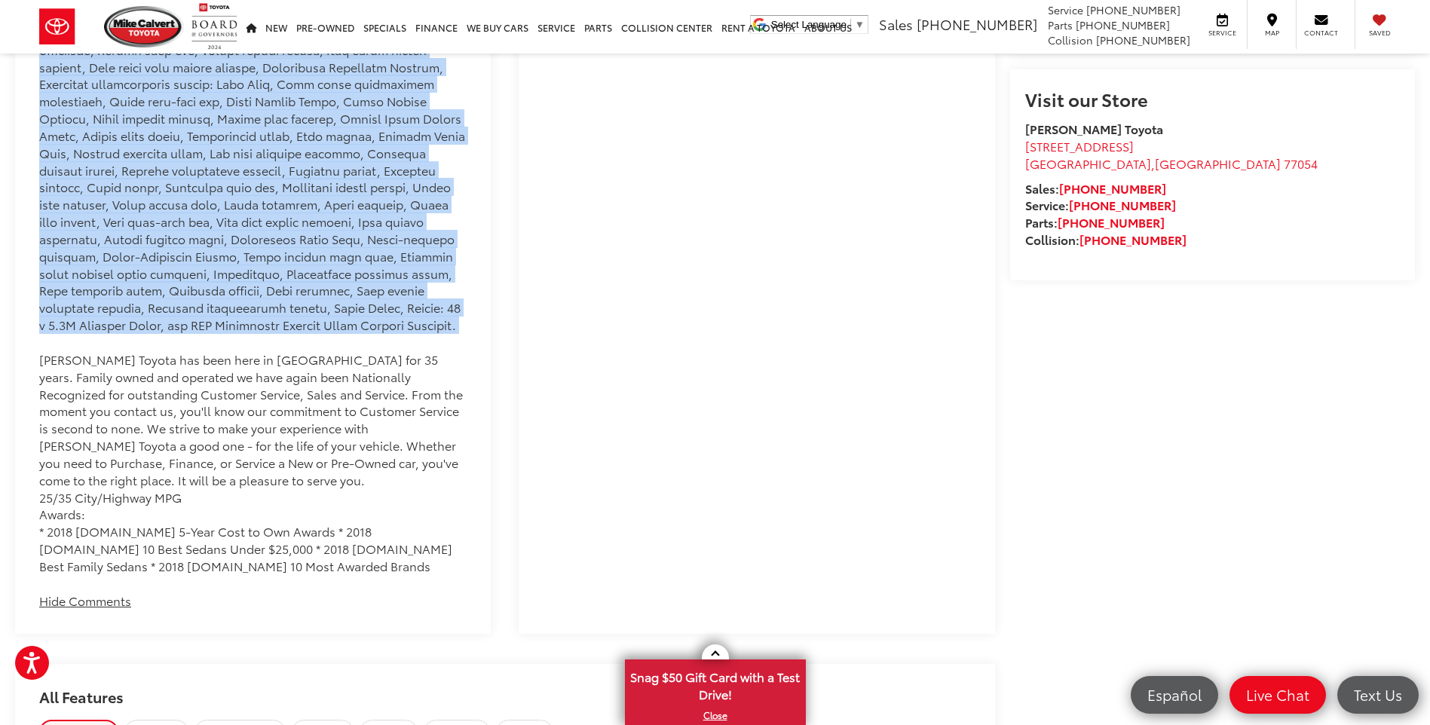
scroll to position [1356, 0]
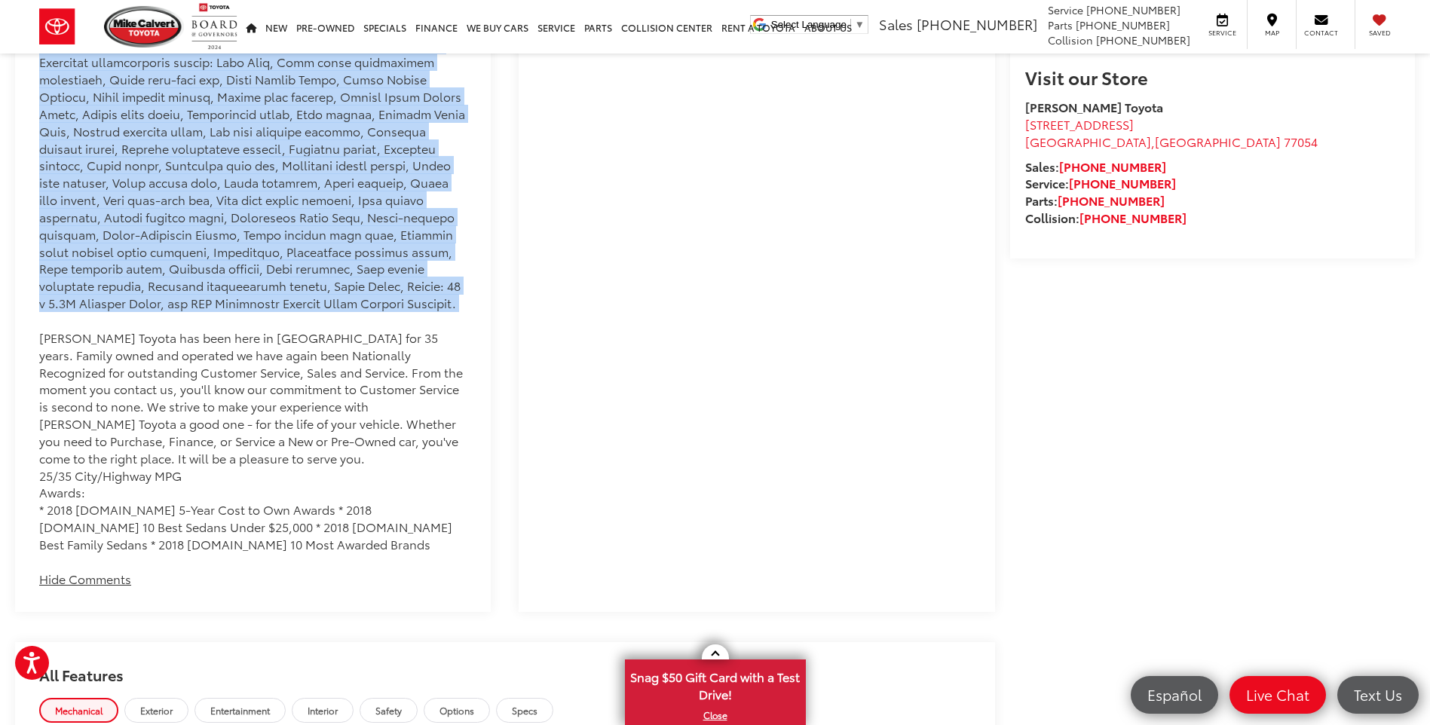
drag, startPoint x: 232, startPoint y: 570, endPoint x: 26, endPoint y: 447, distance: 240.6
click at [26, 447] on div "Dealer Comments Mike Calvert Toyota has been here in Houston for 35 years. Fami…" at bounding box center [253, 201] width 476 height 820
copy div "pleasure to serve you. 25/35 City/Highway MPG Awards: * 2018 KBB.com 5-Year Cos…"
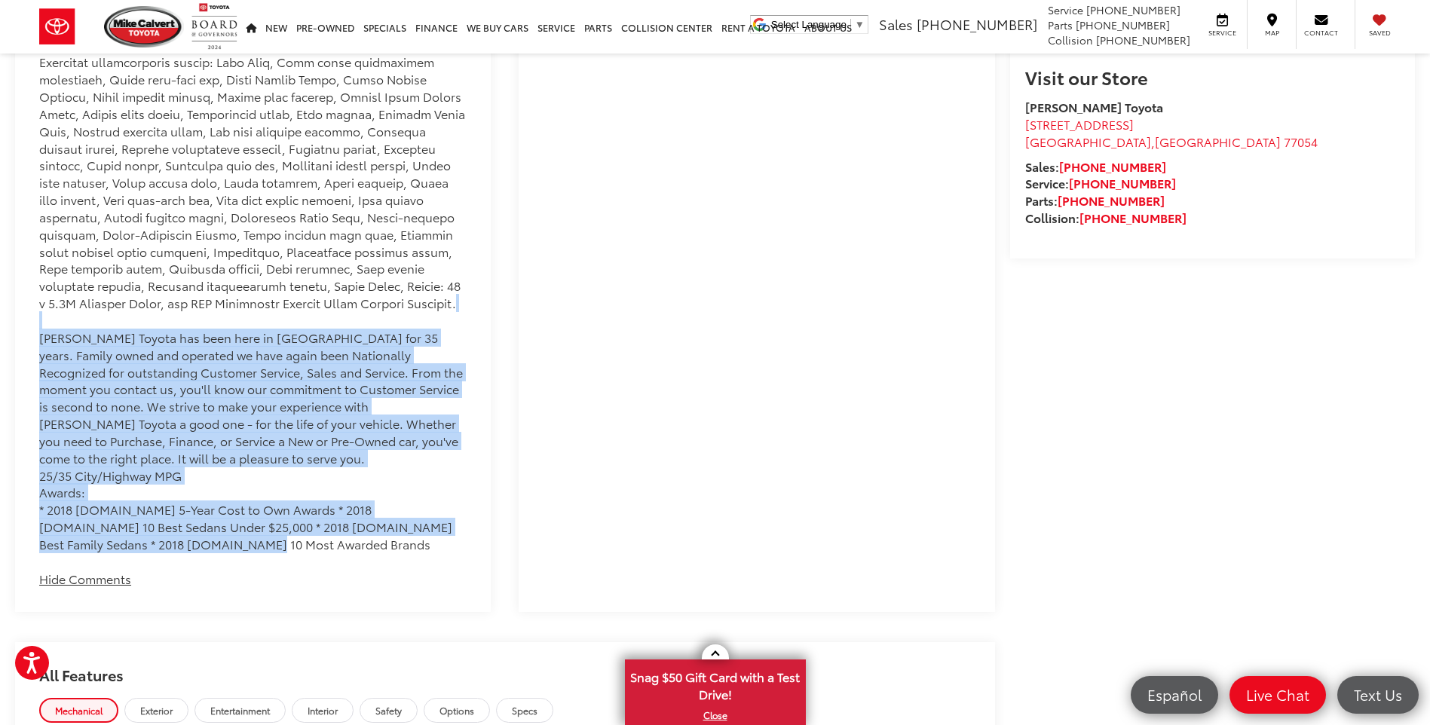
drag, startPoint x: 26, startPoint y: 312, endPoint x: 258, endPoint y: 537, distance: 323.5
click at [258, 537] on div "Dealer Comments Mike Calvert Toyota has been here in Houston for 35 years. Fami…" at bounding box center [253, 201] width 476 height 820
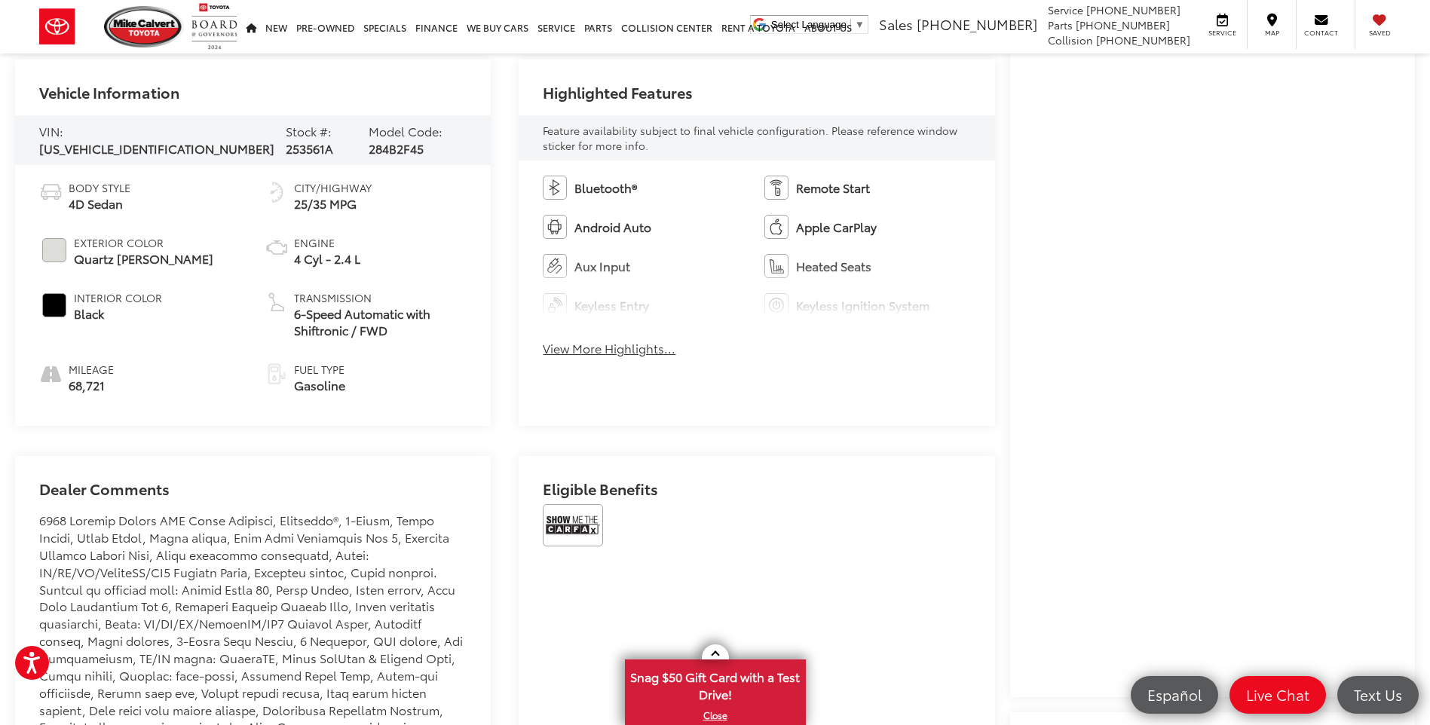
scroll to position [754, 0]
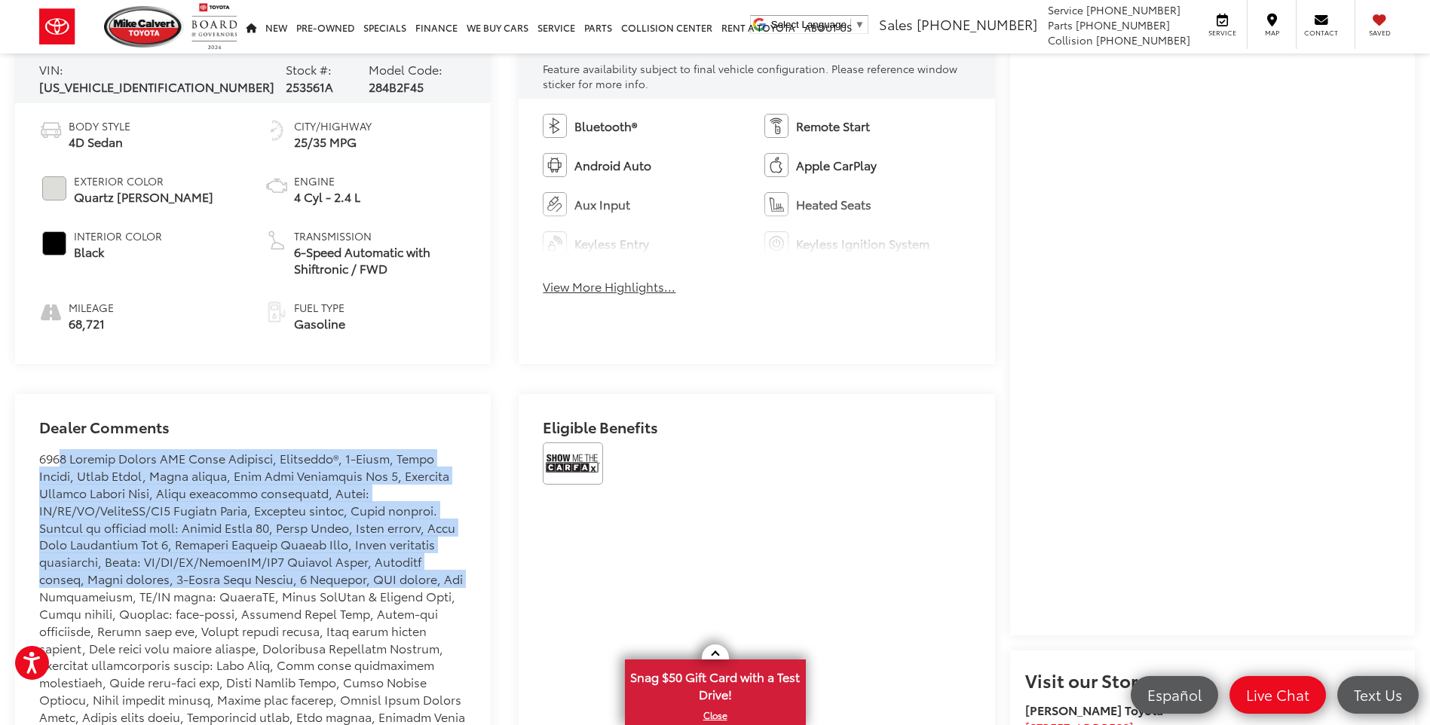
drag, startPoint x: 58, startPoint y: 453, endPoint x: 475, endPoint y: 577, distance: 434.9
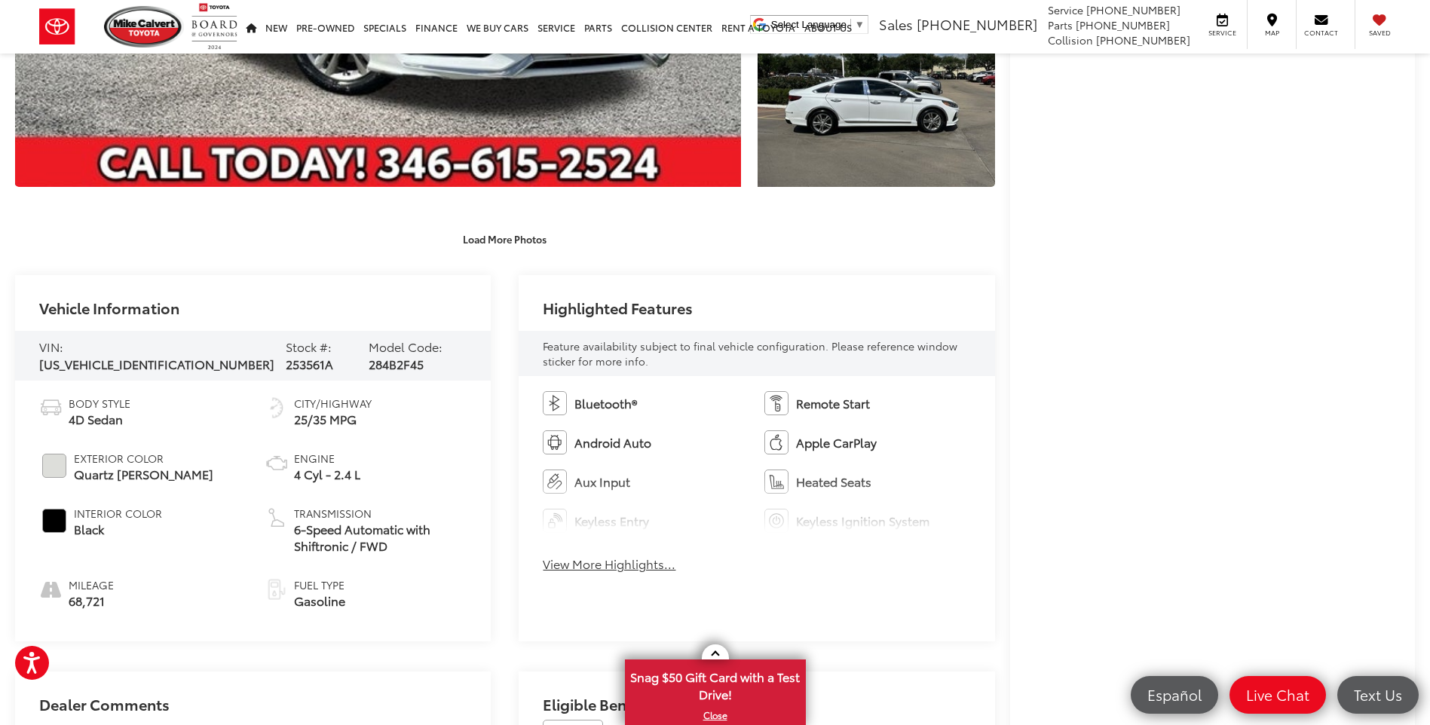
scroll to position [452, 0]
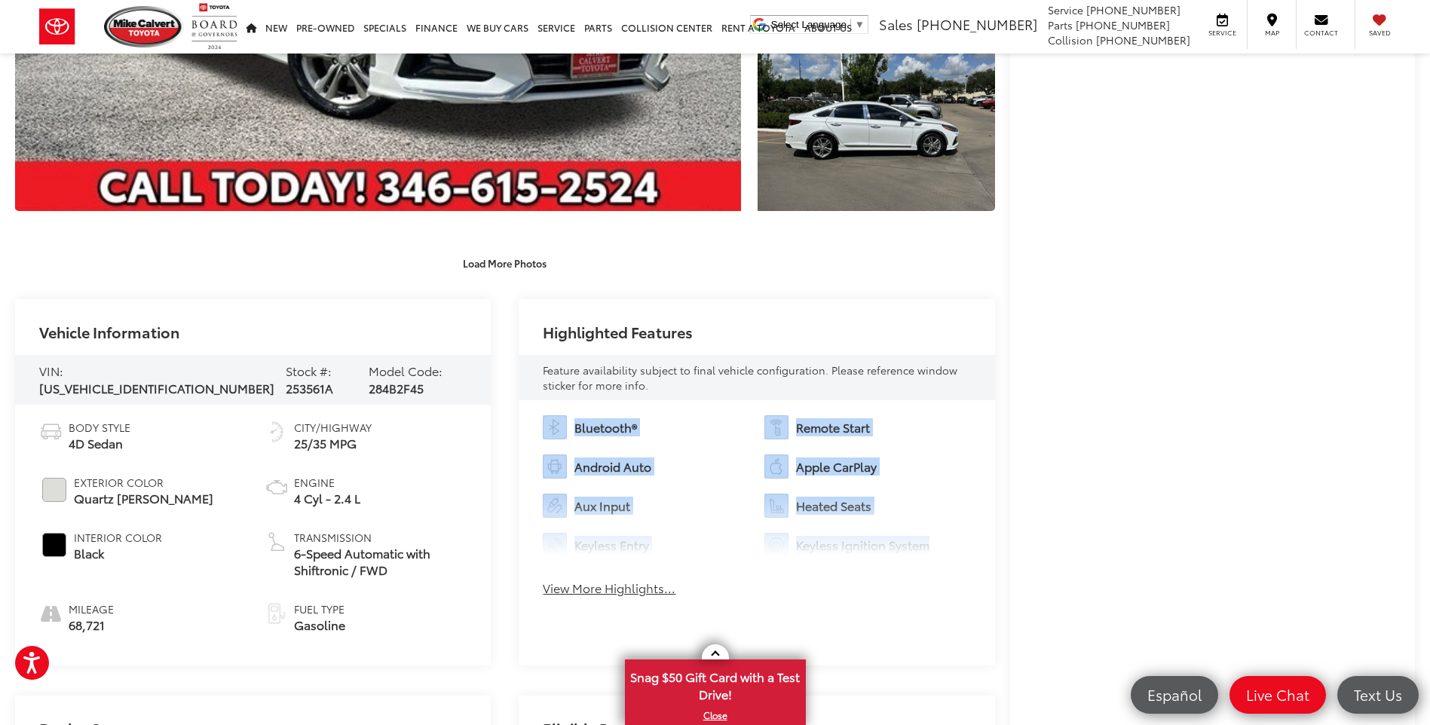
drag, startPoint x: 681, startPoint y: 557, endPoint x: 531, endPoint y: 411, distance: 209.4
click at [531, 411] on div "Bluetooth® Remote Start Android Auto Apple CarPlay Aux Input Heated Seats Keyle…" at bounding box center [756, 510] width 476 height 221
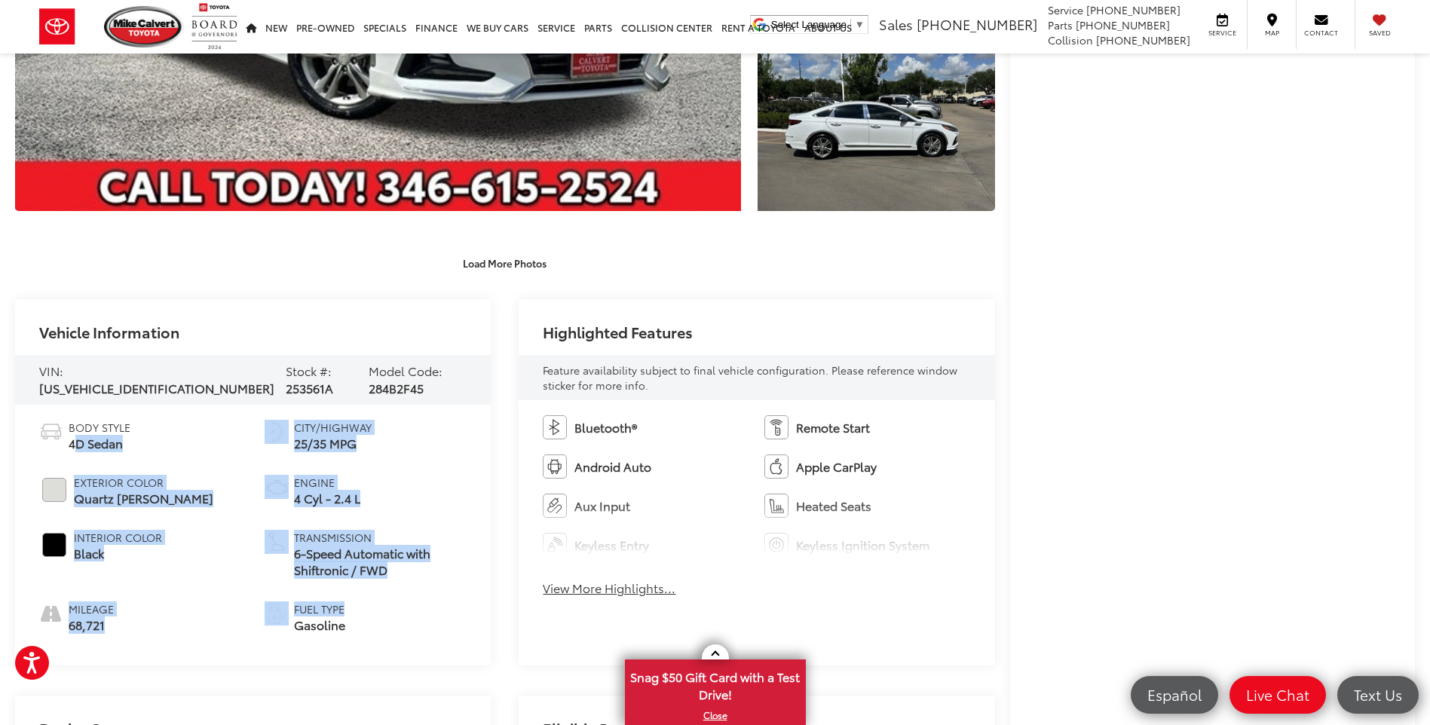
drag, startPoint x: 429, startPoint y: 601, endPoint x: 74, endPoint y: 450, distance: 385.9
click at [74, 450] on ul "Body Style 4D Sedan Exterior Color Quartz White Pearl Interior Color Black Mile…" at bounding box center [252, 527] width 427 height 214
drag, startPoint x: 74, startPoint y: 450, endPoint x: 170, endPoint y: 448, distance: 96.5
click at [170, 448] on ul "Body Style 4D Sedan Exterior Color Quartz White Pearl Interior Color Black Mile…" at bounding box center [252, 527] width 427 height 214
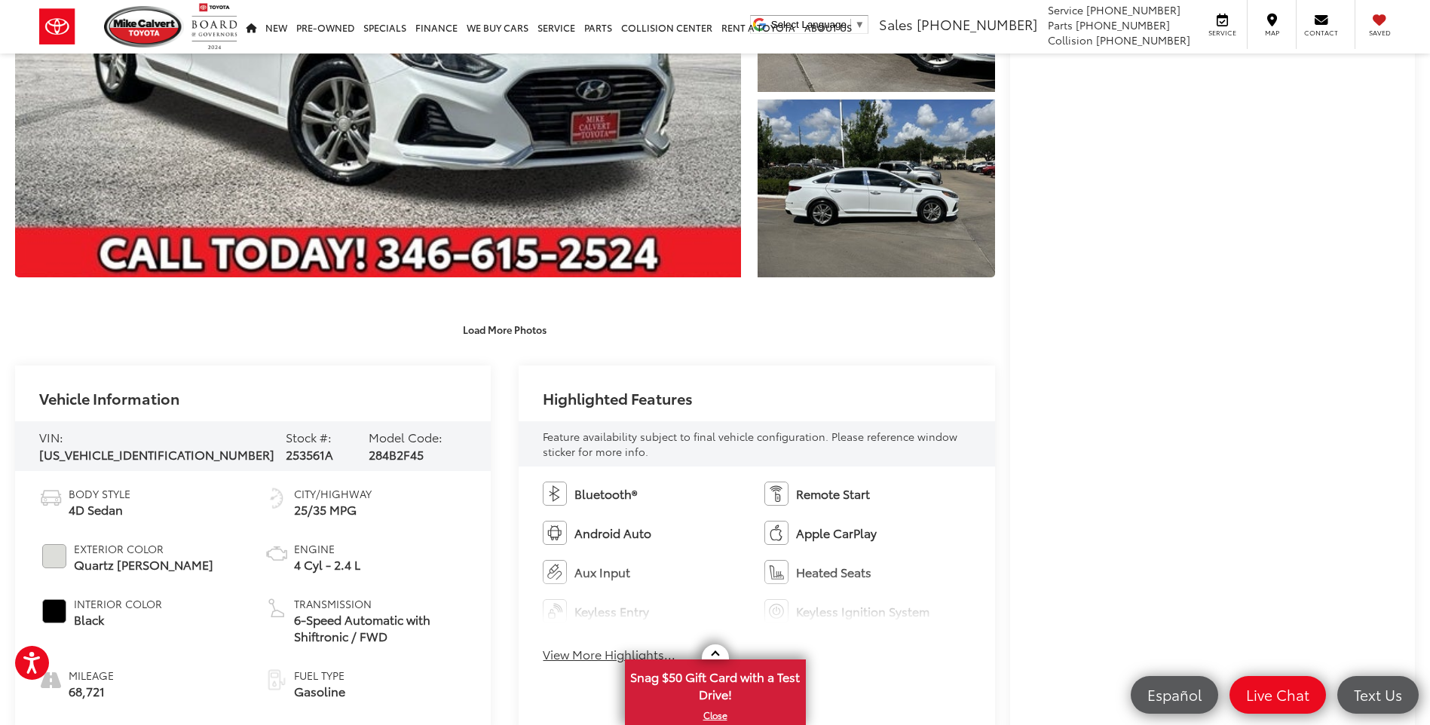
scroll to position [377, 0]
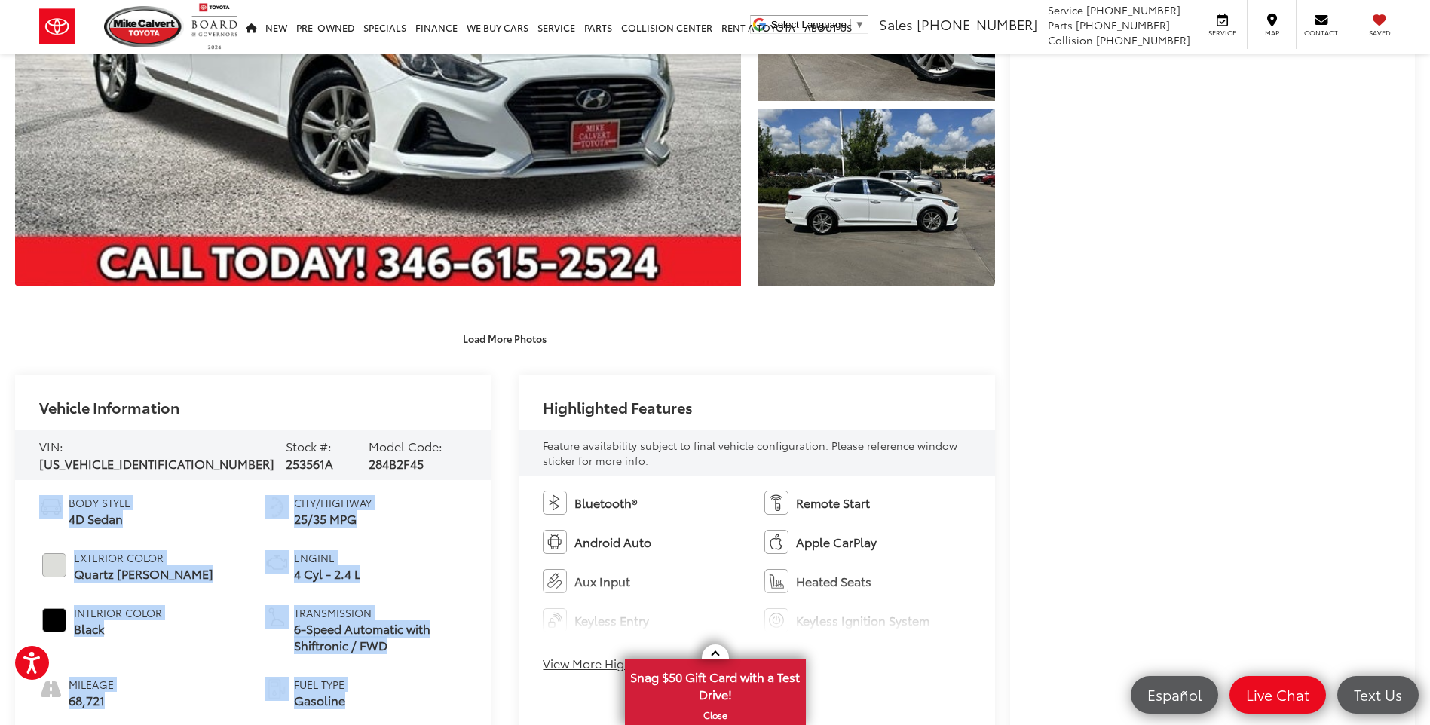
drag, startPoint x: 76, startPoint y: 501, endPoint x: 390, endPoint y: 702, distance: 372.5
click at [390, 702] on div "Body Style 4D Sedan Exterior Color Quartz White Pearl Interior Color Black Mile…" at bounding box center [253, 610] width 476 height 261
drag, startPoint x: 390, startPoint y: 702, endPoint x: 283, endPoint y: 598, distance: 149.7
click at [283, 598] on ul "Body Style 4D Sedan Exterior Color Quartz White Pearl Interior Color Black Mile…" at bounding box center [252, 602] width 427 height 214
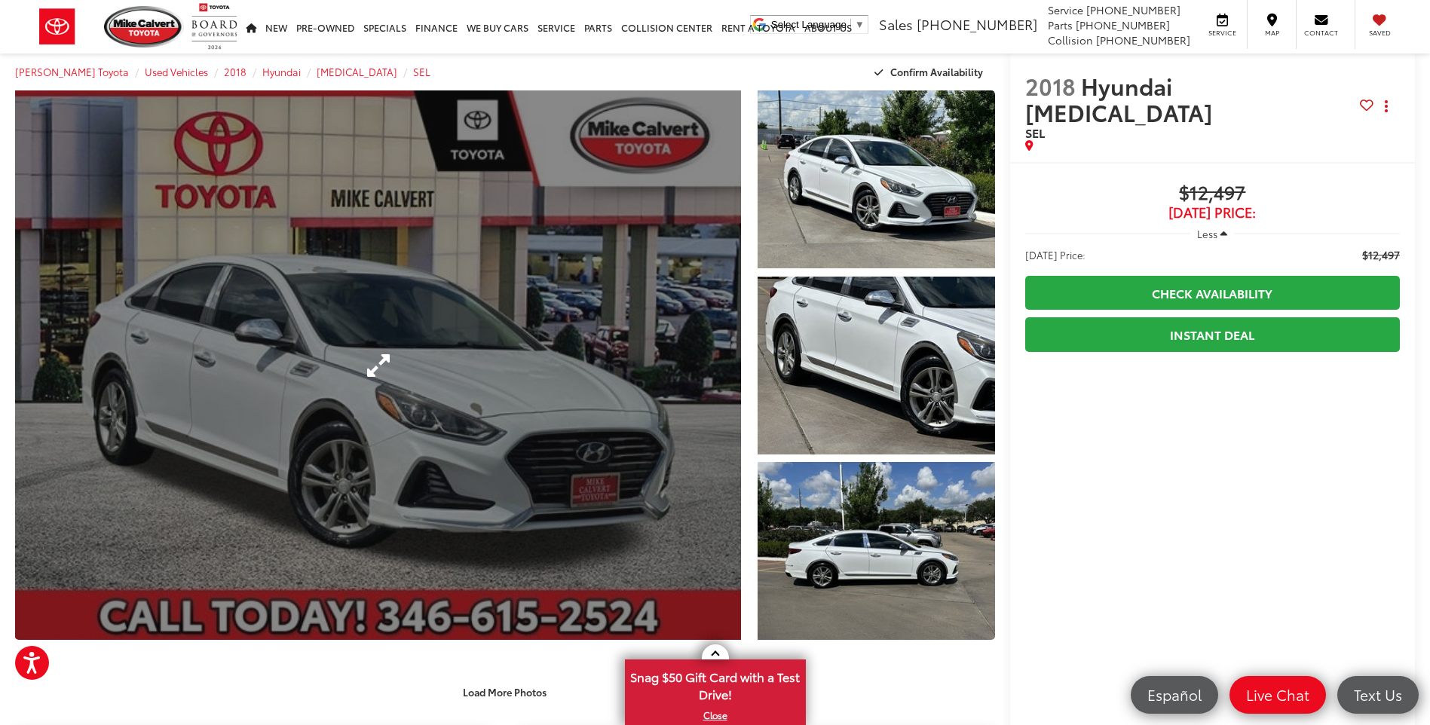
scroll to position [0, 0]
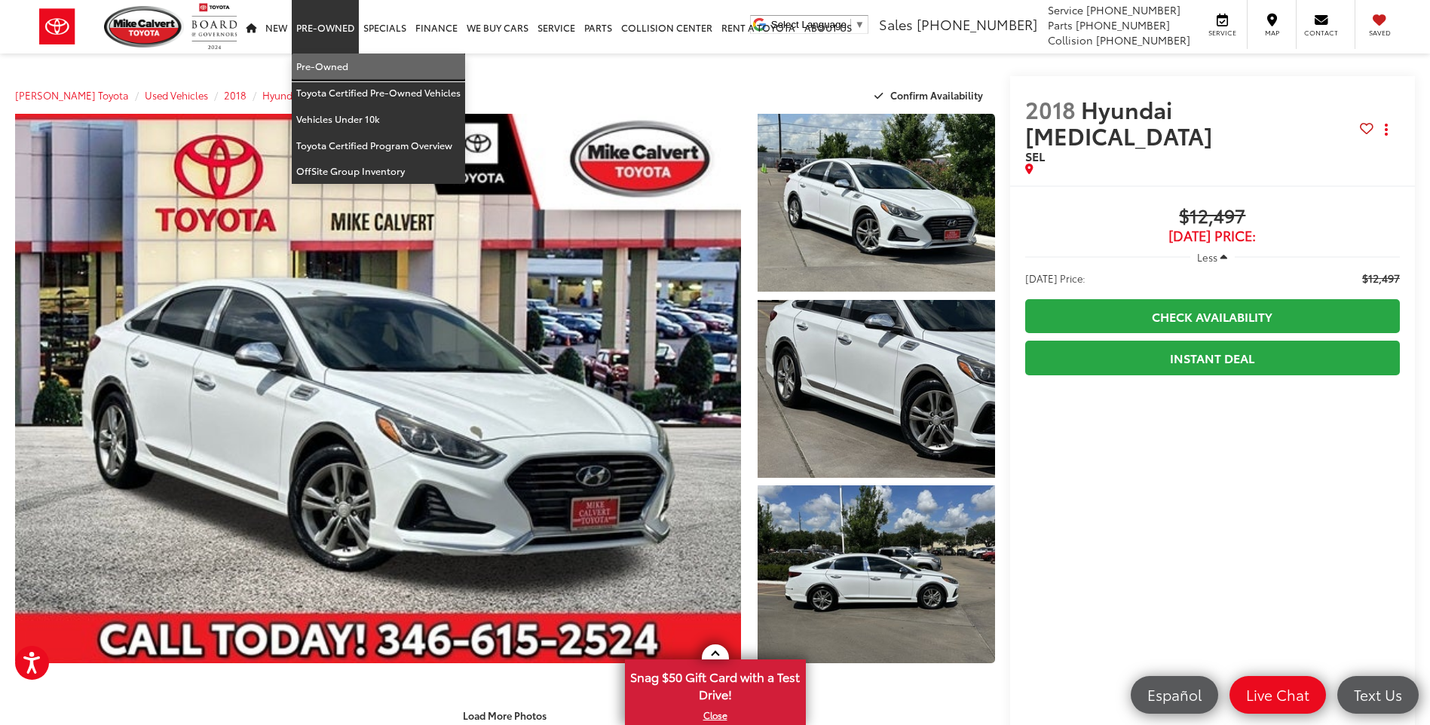
click at [334, 60] on link "Pre-Owned" at bounding box center [378, 67] width 173 height 26
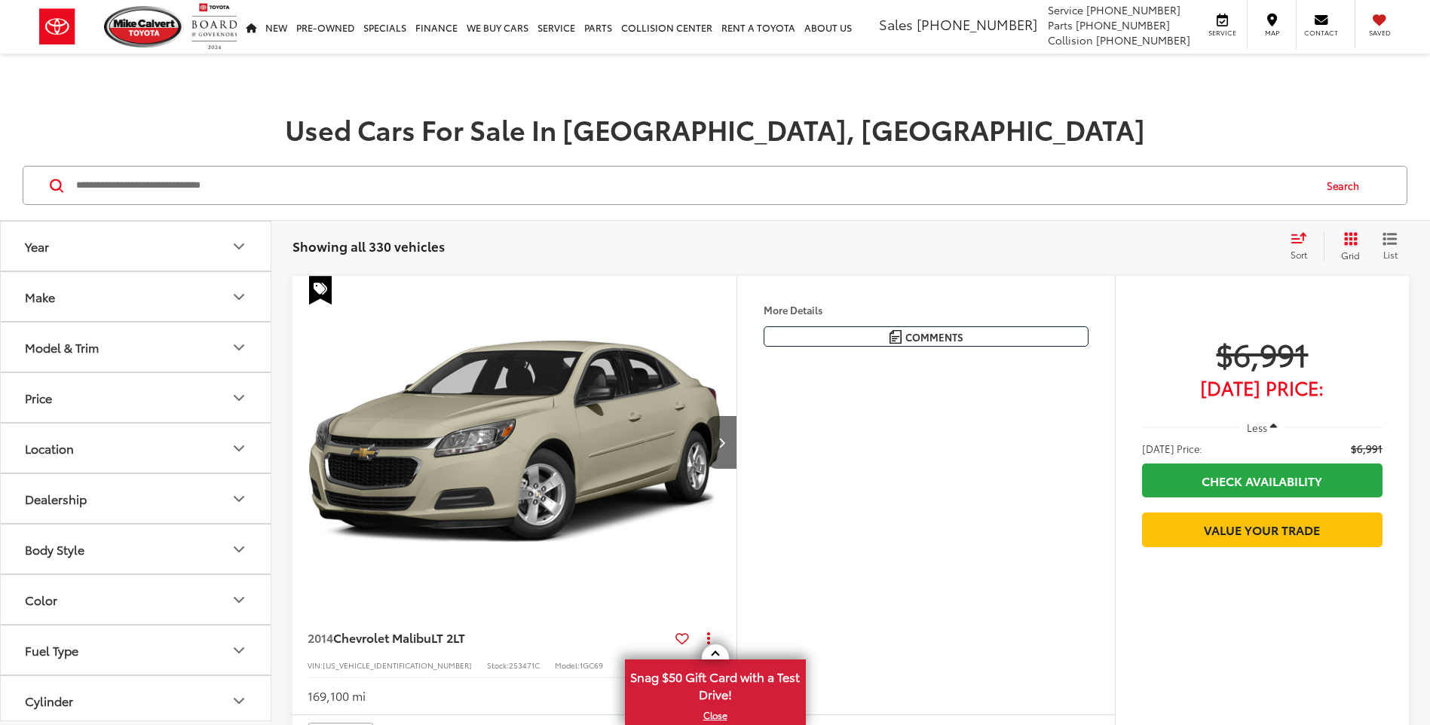
click at [171, 354] on button "Model & Trim" at bounding box center [136, 347] width 271 height 49
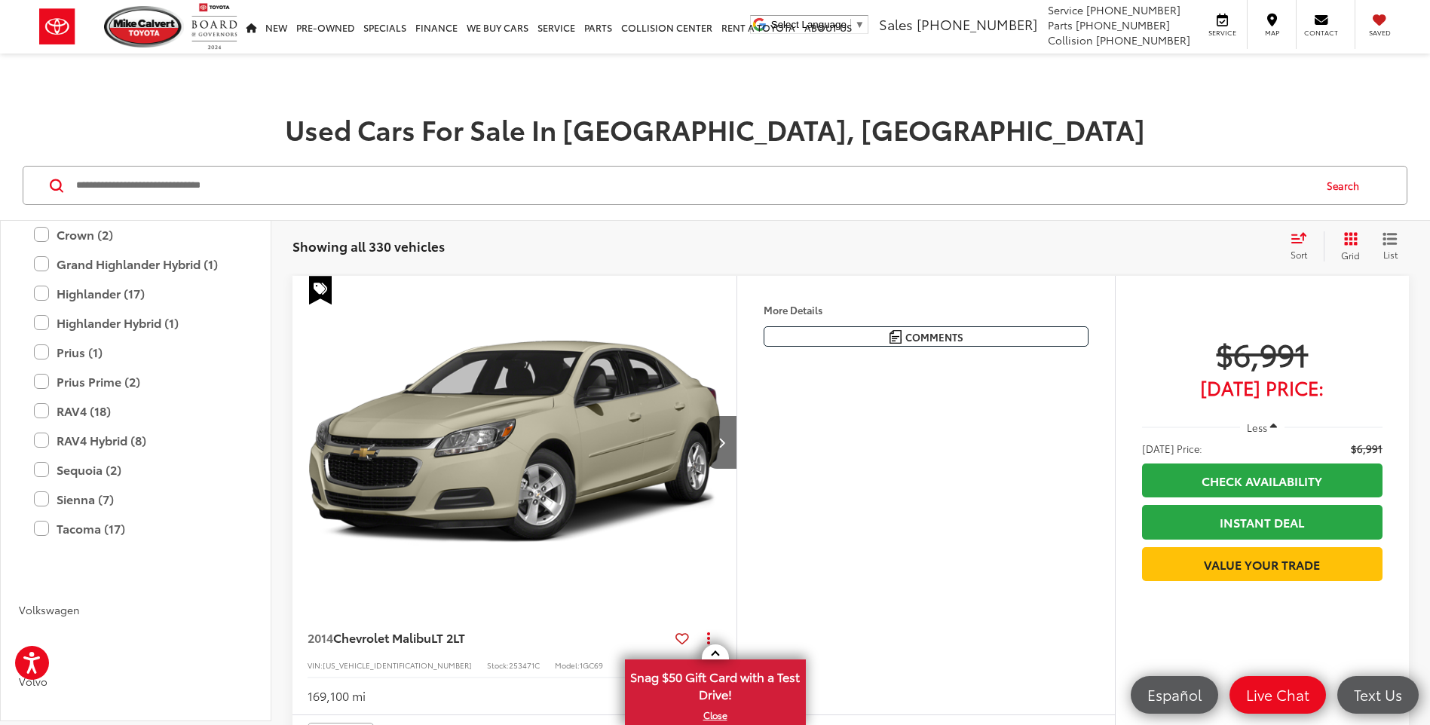
scroll to position [3391, 0]
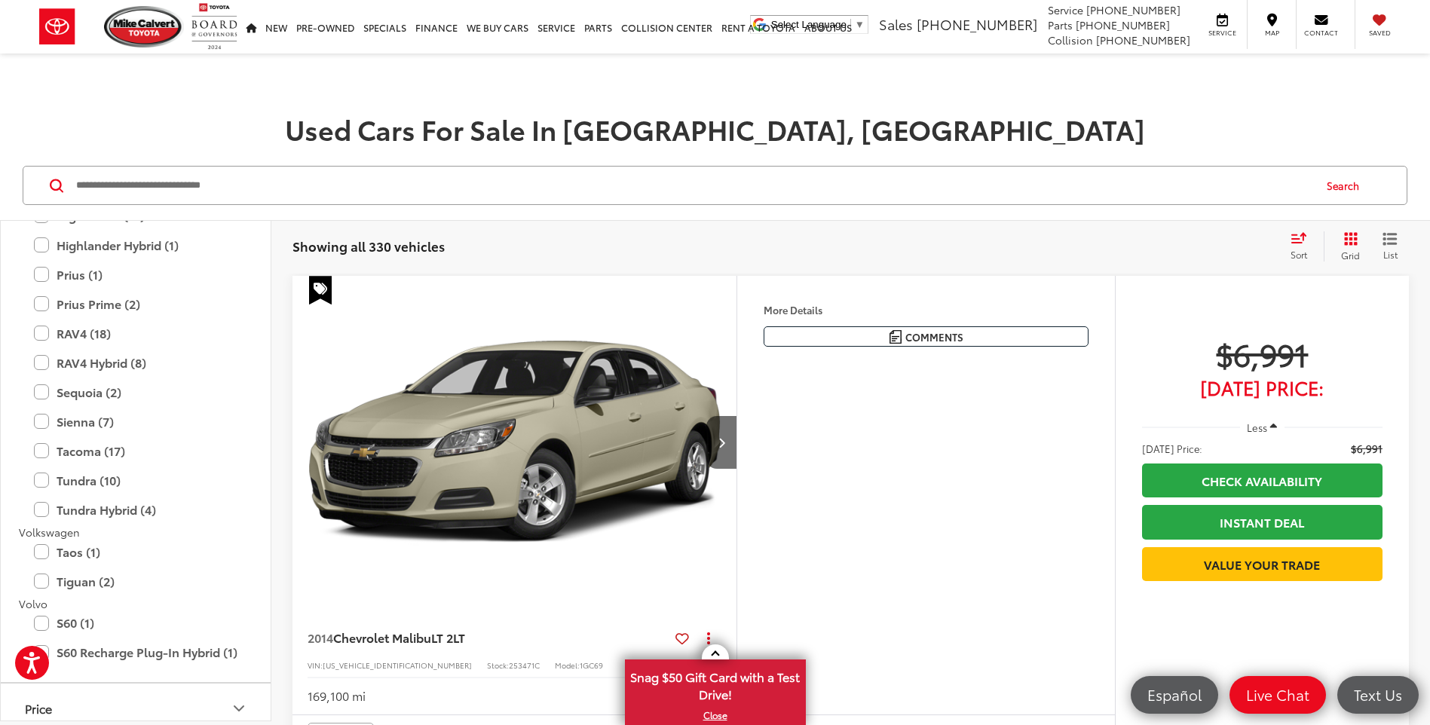
click at [255, 179] on input "Search by Make, Model, or Keyword" at bounding box center [693, 185] width 1237 height 36
type input "*******"
